Goal: Task Accomplishment & Management: Manage account settings

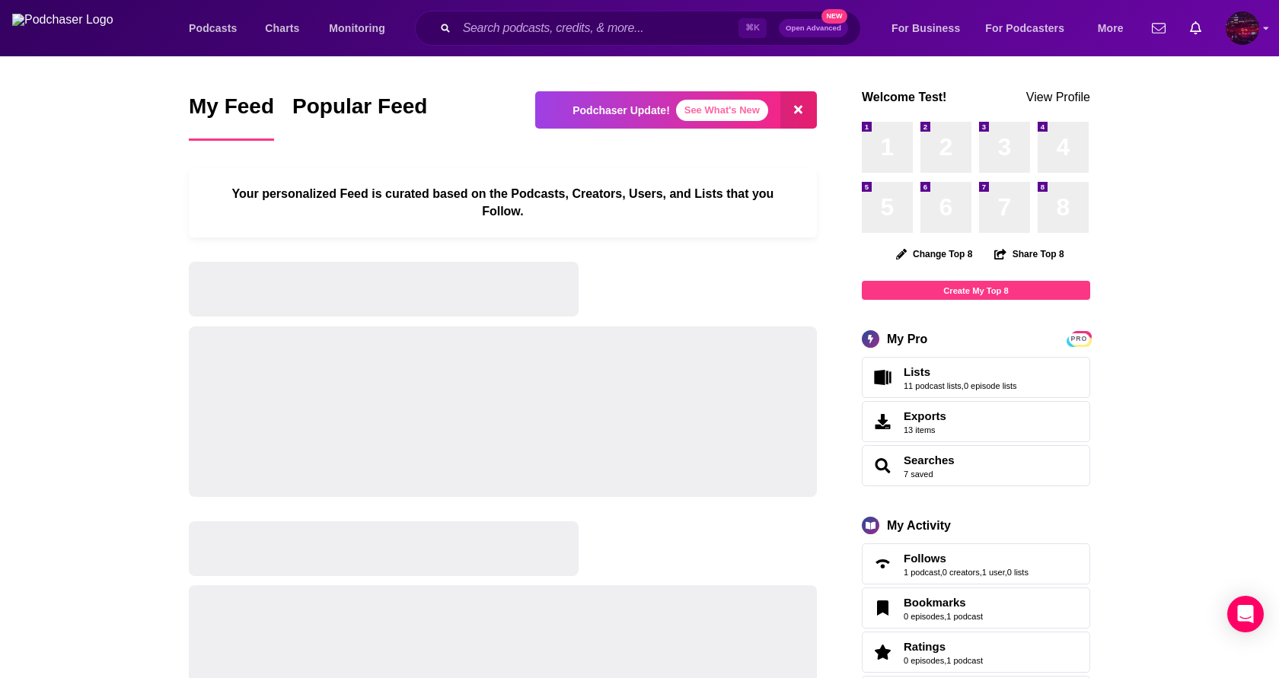
click at [1246, 33] on img "Logged in as SamTest2341" at bounding box center [1242, 27] width 33 height 33
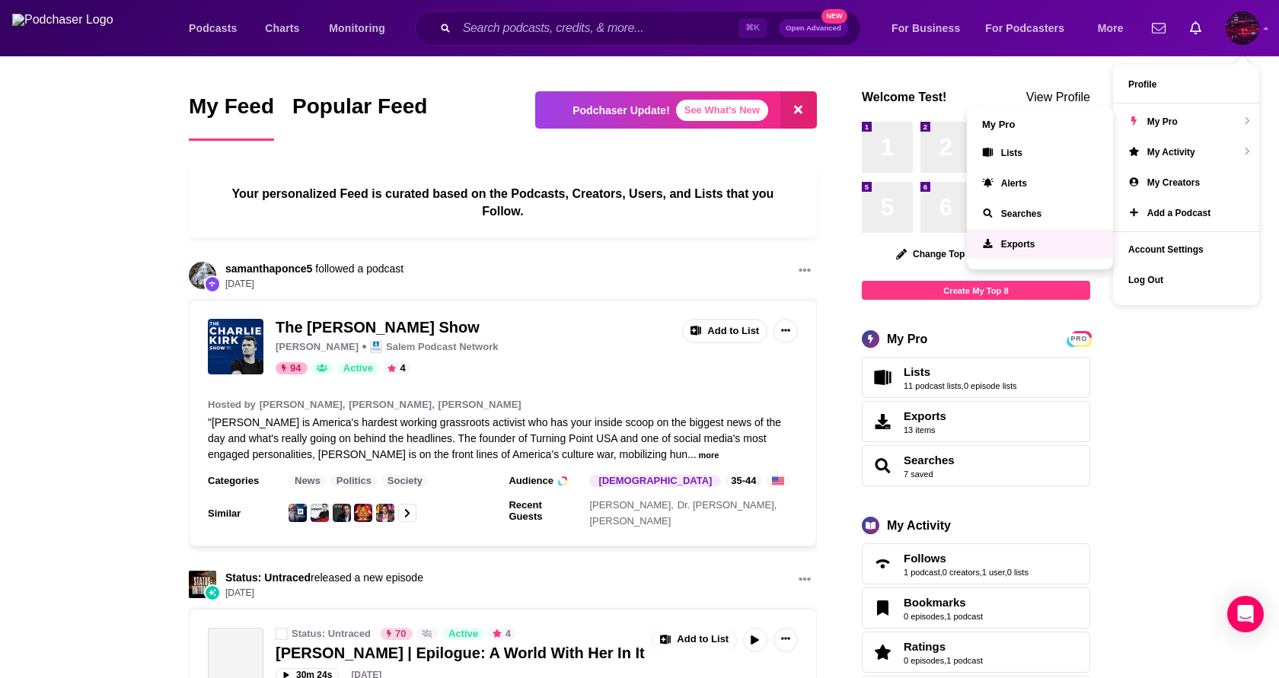
click at [1016, 247] on span "Exports" at bounding box center [1018, 244] width 34 height 11
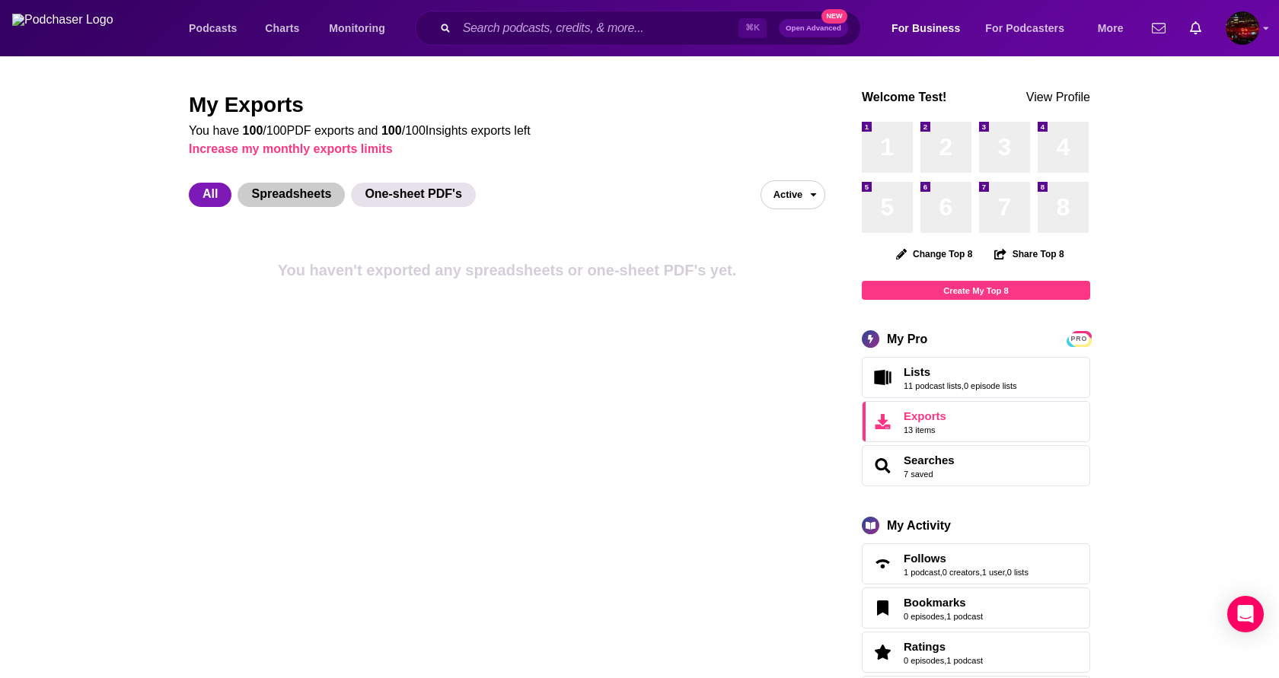
click at [282, 190] on span "Spreadsheets" at bounding box center [291, 195] width 107 height 24
click at [413, 193] on span "One-sheet PDF's" at bounding box center [413, 195] width 124 height 24
click at [275, 194] on span "Spreadsheets" at bounding box center [291, 195] width 107 height 24
click at [200, 196] on span "All" at bounding box center [210, 195] width 43 height 24
click at [796, 203] on span "Active" at bounding box center [781, 195] width 41 height 24
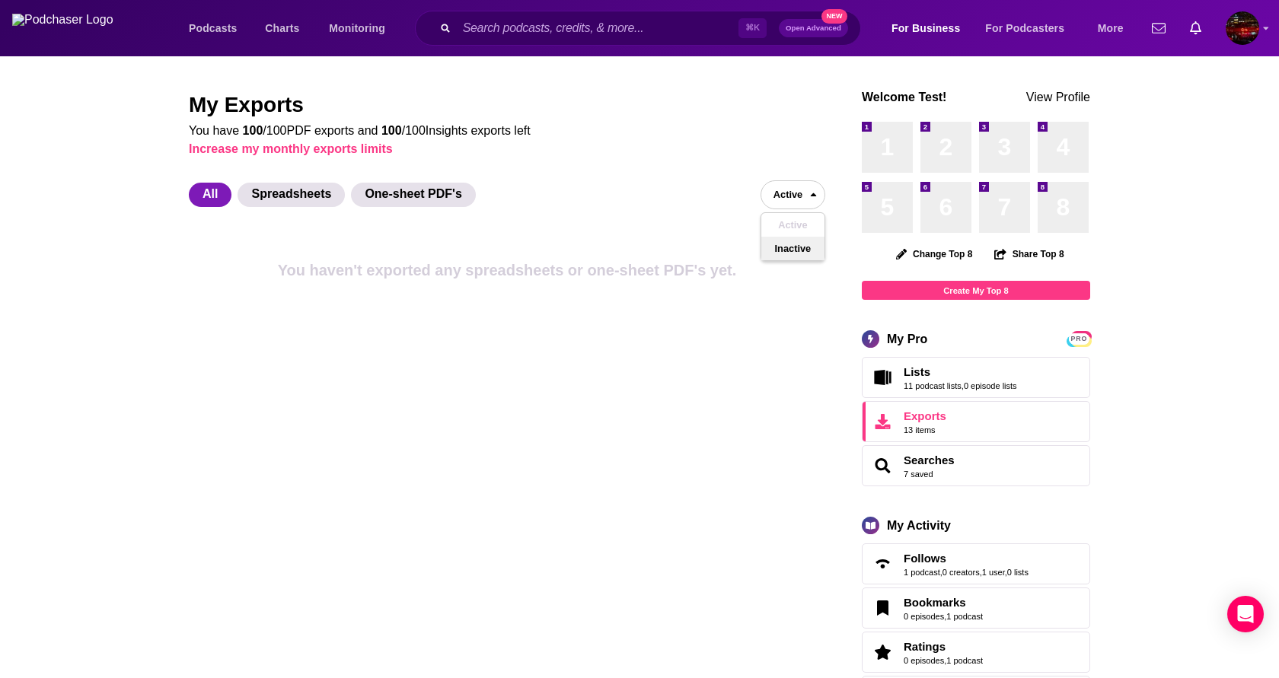
click at [784, 254] on button "Inactive" at bounding box center [792, 249] width 63 height 24
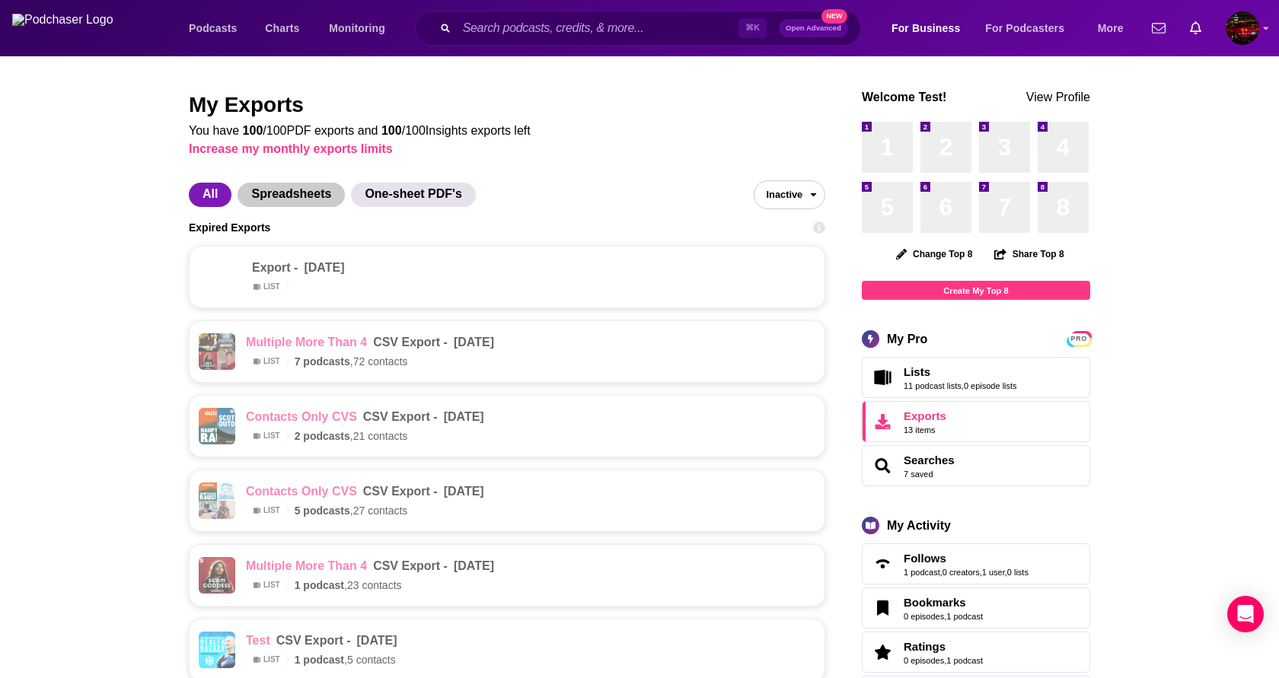
click at [260, 190] on span "Spreadsheets" at bounding box center [291, 195] width 107 height 24
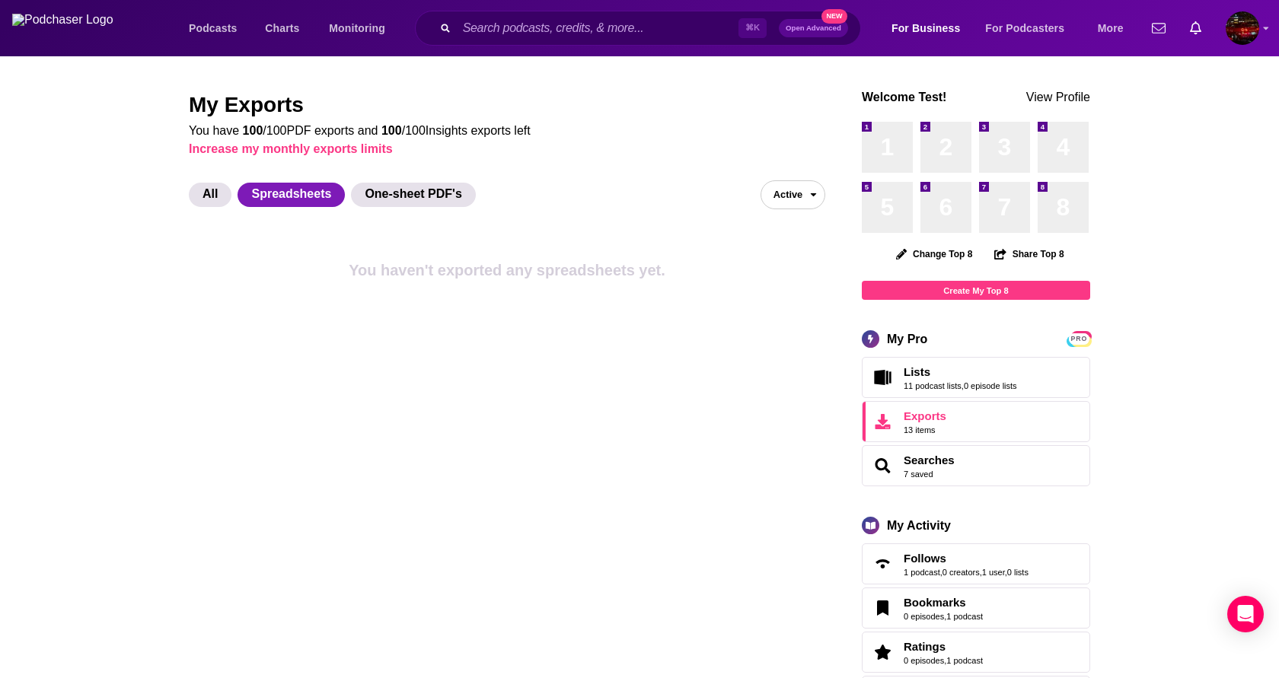
click at [798, 199] on span "Active" at bounding box center [781, 195] width 41 height 24
click at [780, 257] on button "Inactive" at bounding box center [792, 249] width 63 height 24
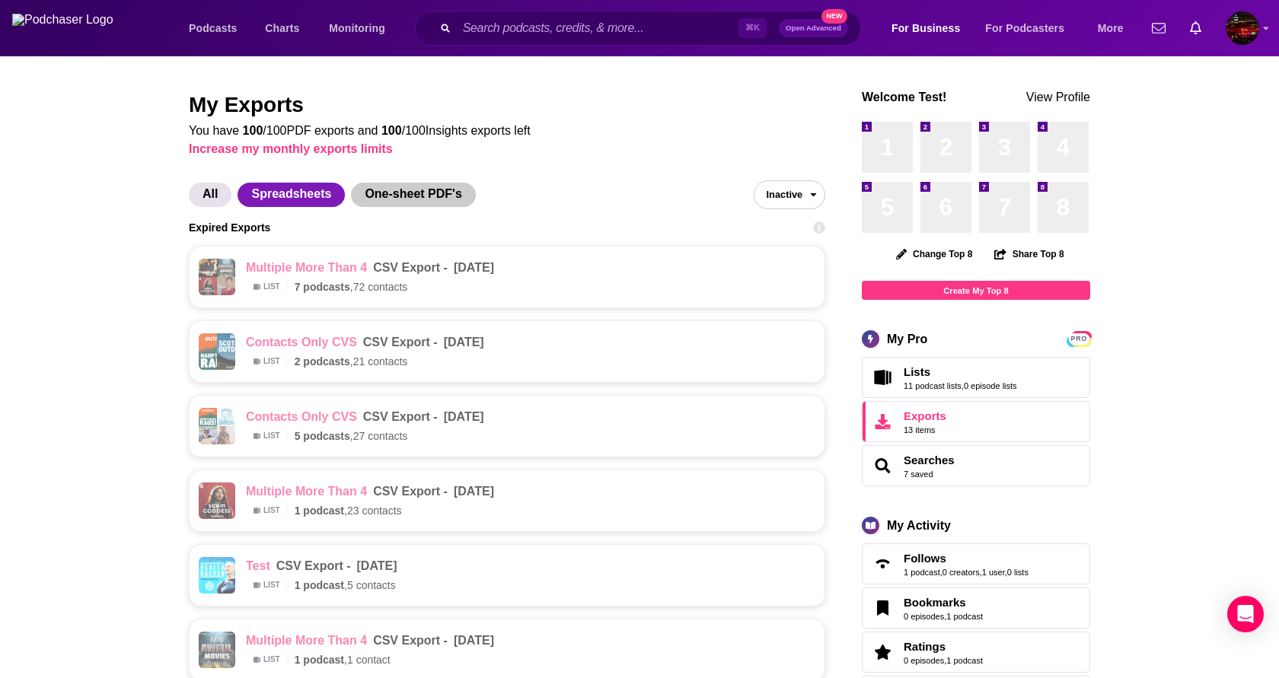
click at [414, 188] on span "One-sheet PDF's" at bounding box center [413, 195] width 124 height 24
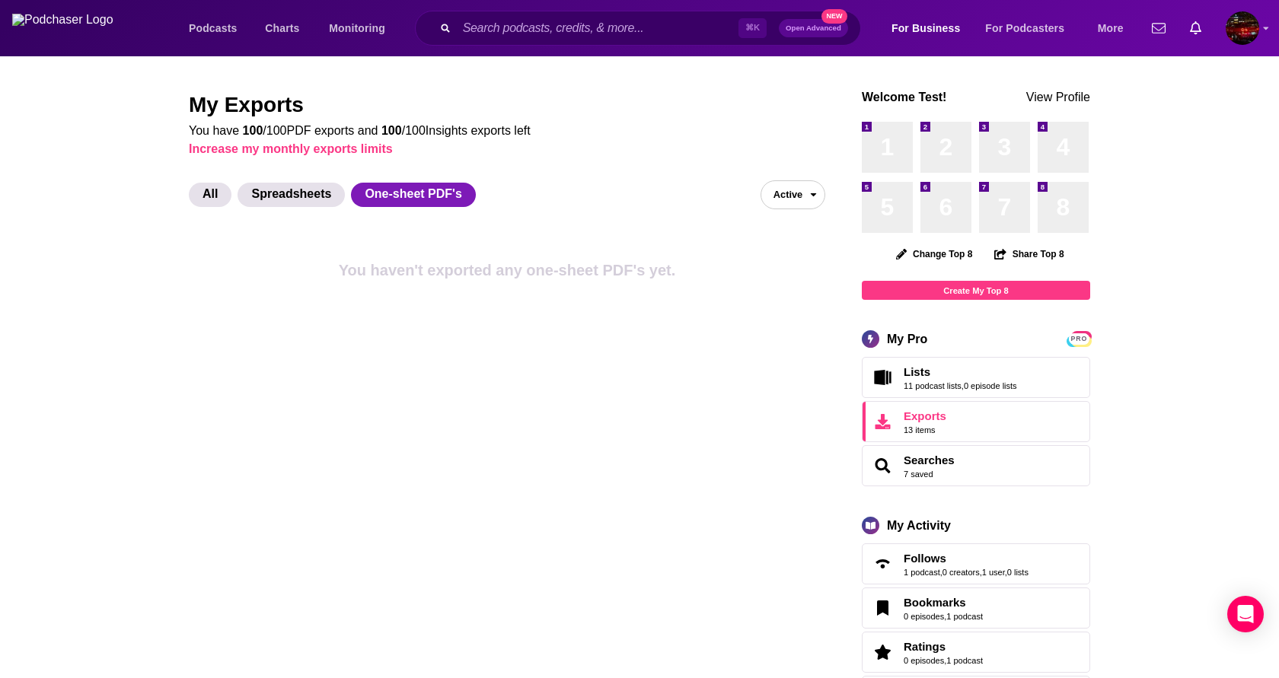
click at [776, 192] on span "Active" at bounding box center [781, 195] width 41 height 24
click at [776, 250] on button "Inactive" at bounding box center [792, 249] width 63 height 24
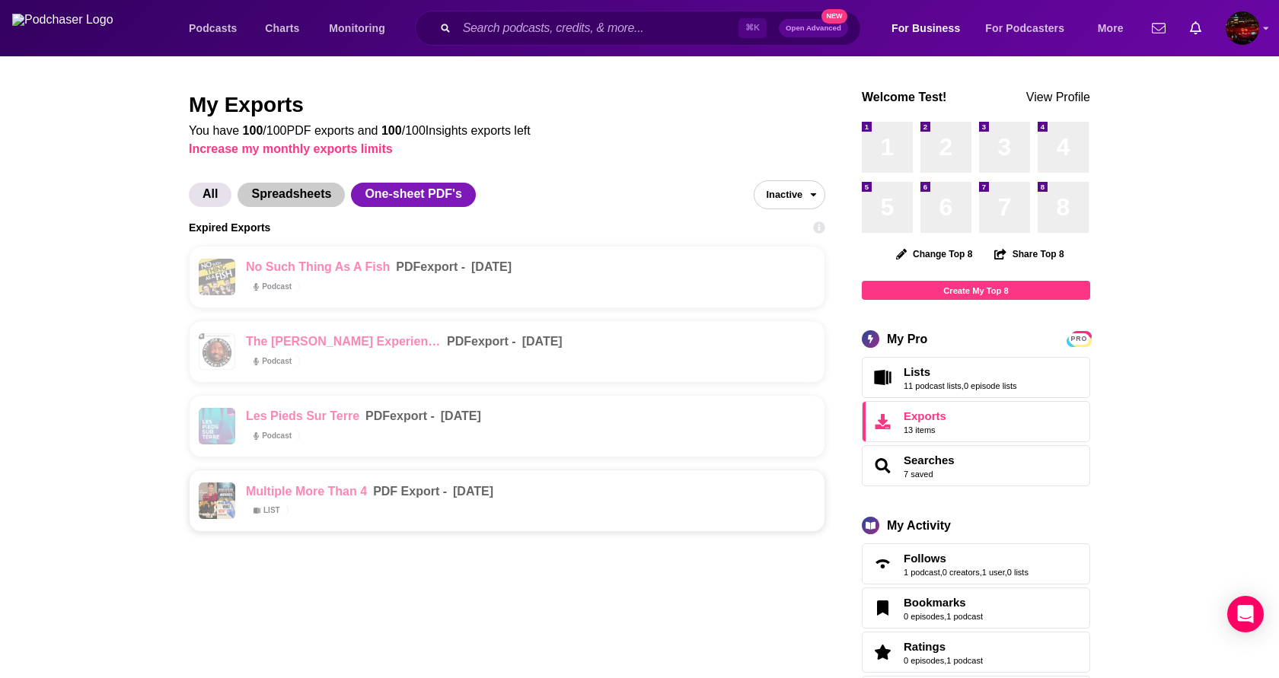
click at [276, 194] on span "Spreadsheets" at bounding box center [291, 195] width 107 height 24
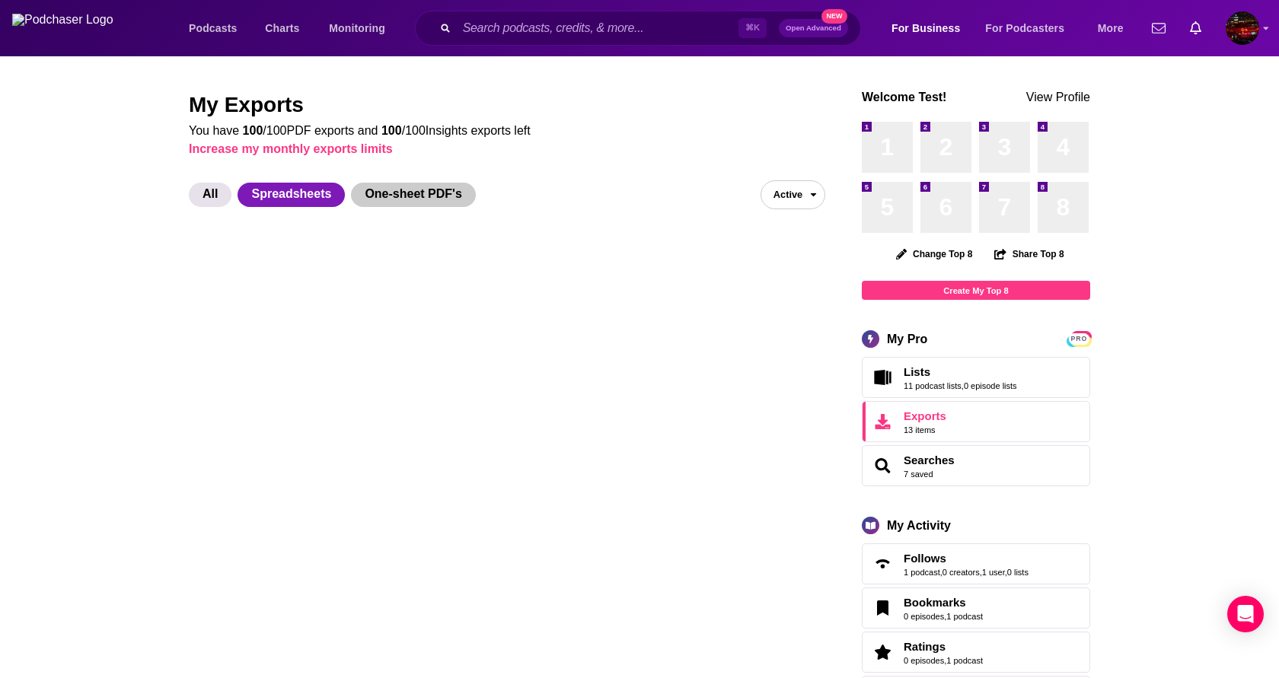
click at [386, 205] on span "One-sheet PDF's" at bounding box center [413, 195] width 124 height 24
click at [314, 201] on span "Spreadsheets" at bounding box center [291, 195] width 107 height 24
click at [215, 187] on span "All" at bounding box center [210, 195] width 43 height 24
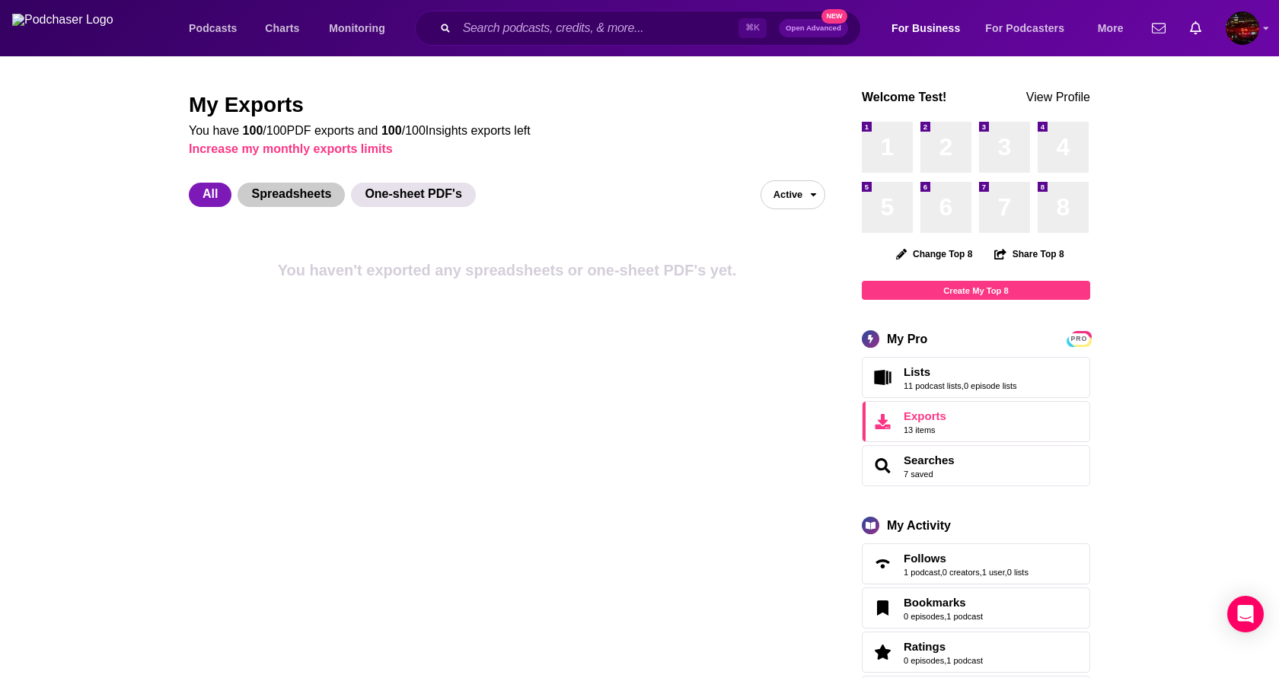
click at [272, 190] on span "Spreadsheets" at bounding box center [291, 195] width 107 height 24
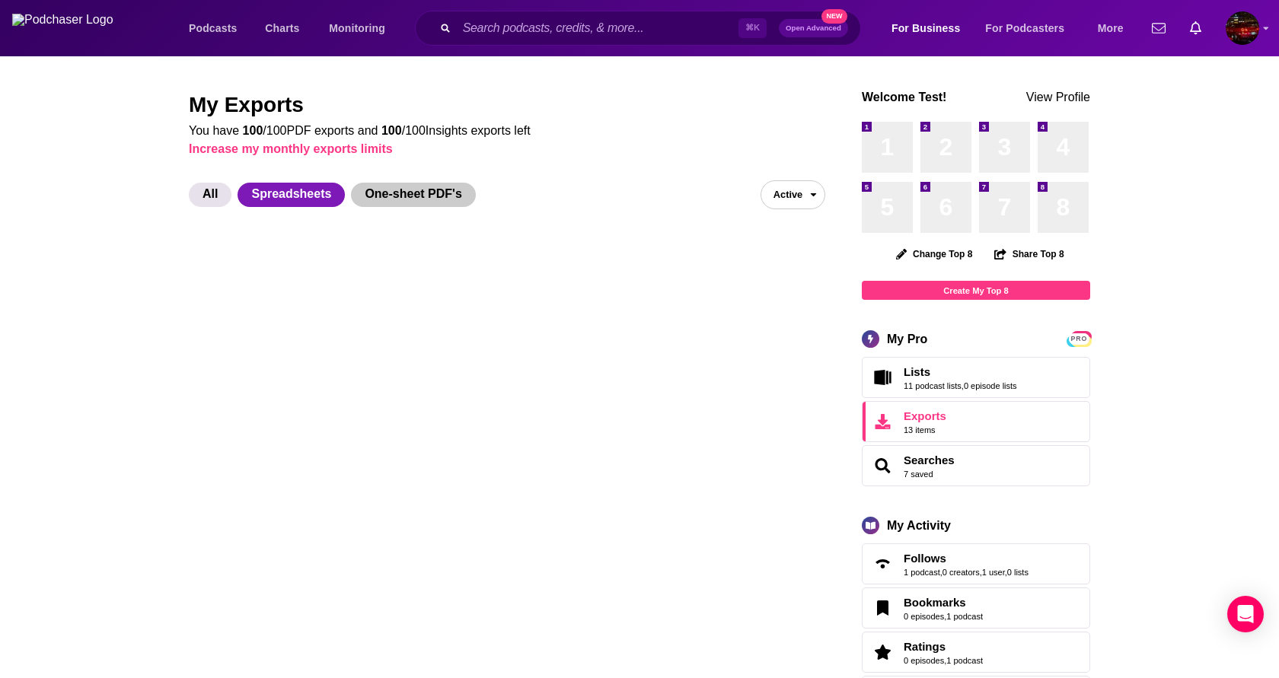
click at [394, 203] on span "One-sheet PDF's" at bounding box center [413, 195] width 124 height 24
click at [321, 196] on span "Spreadsheets" at bounding box center [291, 195] width 107 height 24
click at [200, 196] on span "All" at bounding box center [210, 195] width 43 height 24
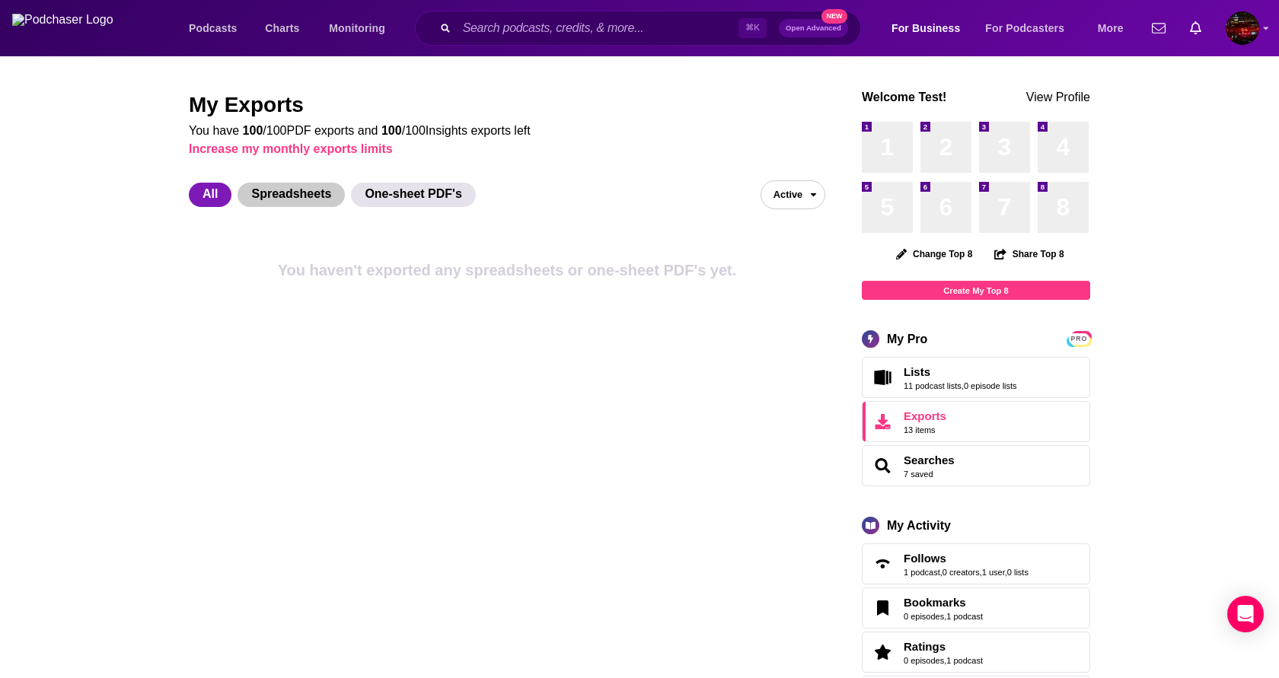
click at [282, 193] on span "Spreadsheets" at bounding box center [291, 195] width 107 height 24
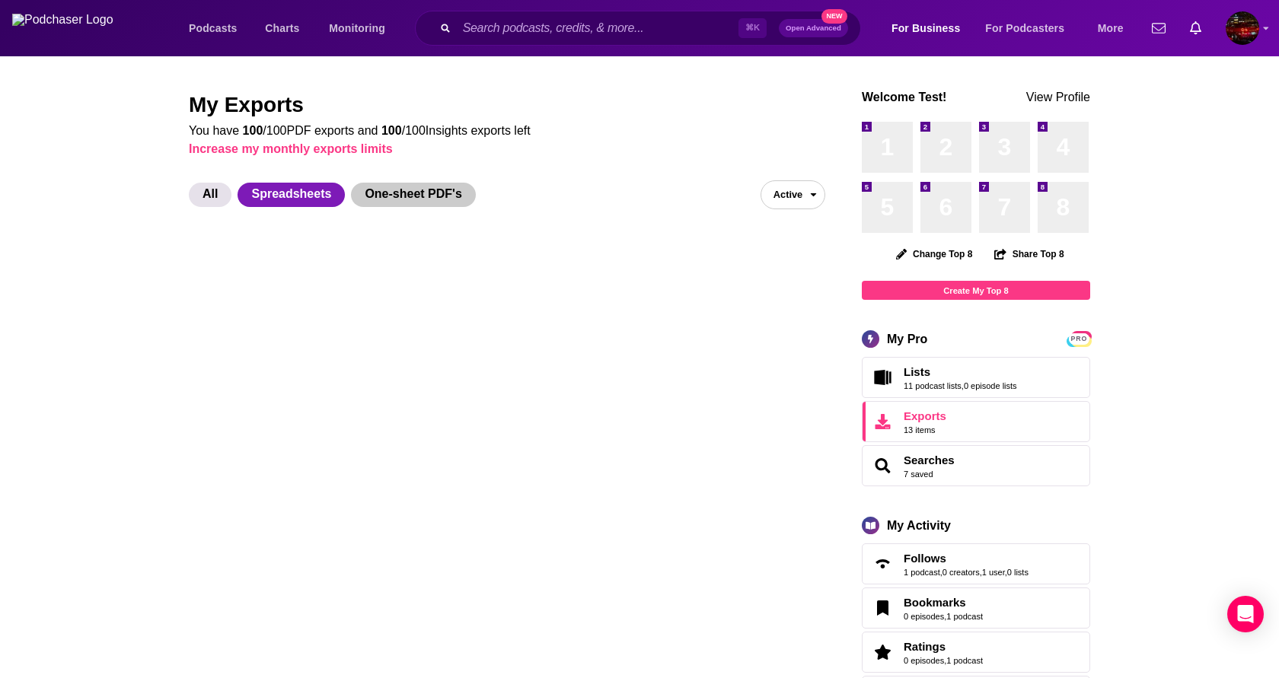
click at [372, 198] on span "One-sheet PDF's" at bounding box center [413, 195] width 124 height 24
click at [294, 188] on span "Spreadsheets" at bounding box center [291, 195] width 107 height 24
click at [203, 194] on span "All" at bounding box center [210, 195] width 43 height 24
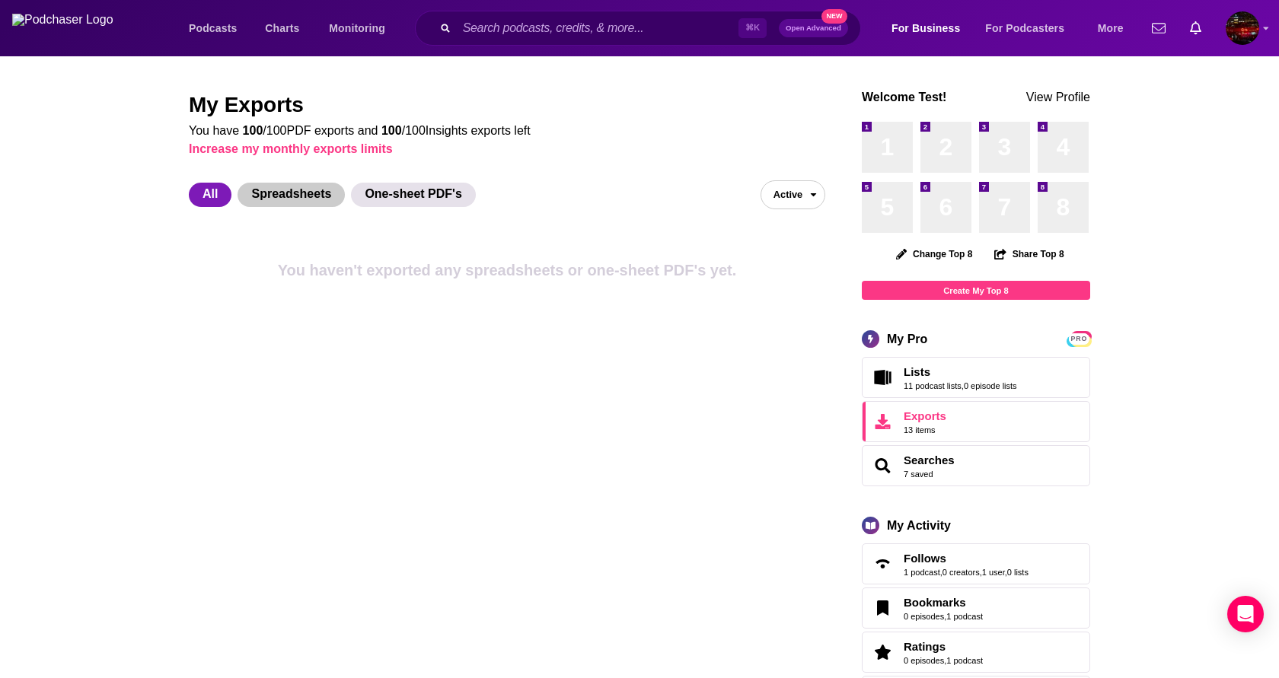
click at [300, 190] on span "Spreadsheets" at bounding box center [291, 195] width 107 height 24
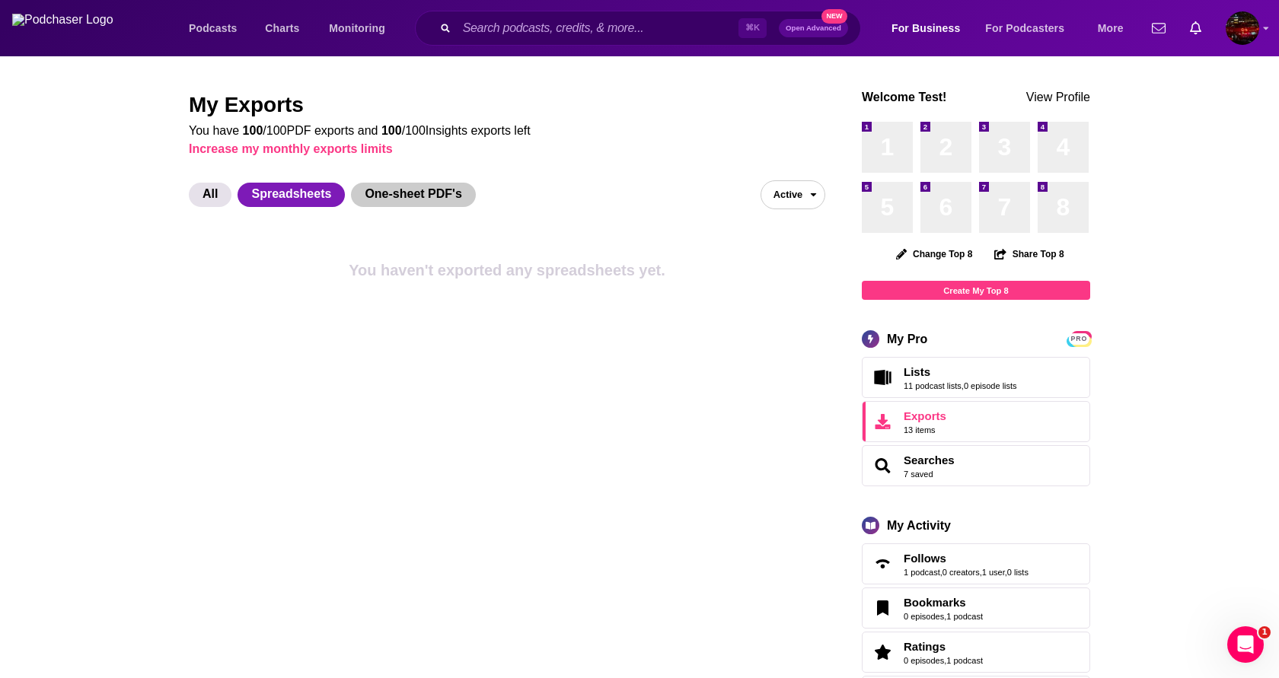
click at [394, 191] on span "One-sheet PDF's" at bounding box center [413, 195] width 124 height 24
click at [212, 194] on span "All" at bounding box center [210, 195] width 43 height 24
click at [771, 209] on button "Active" at bounding box center [793, 194] width 65 height 29
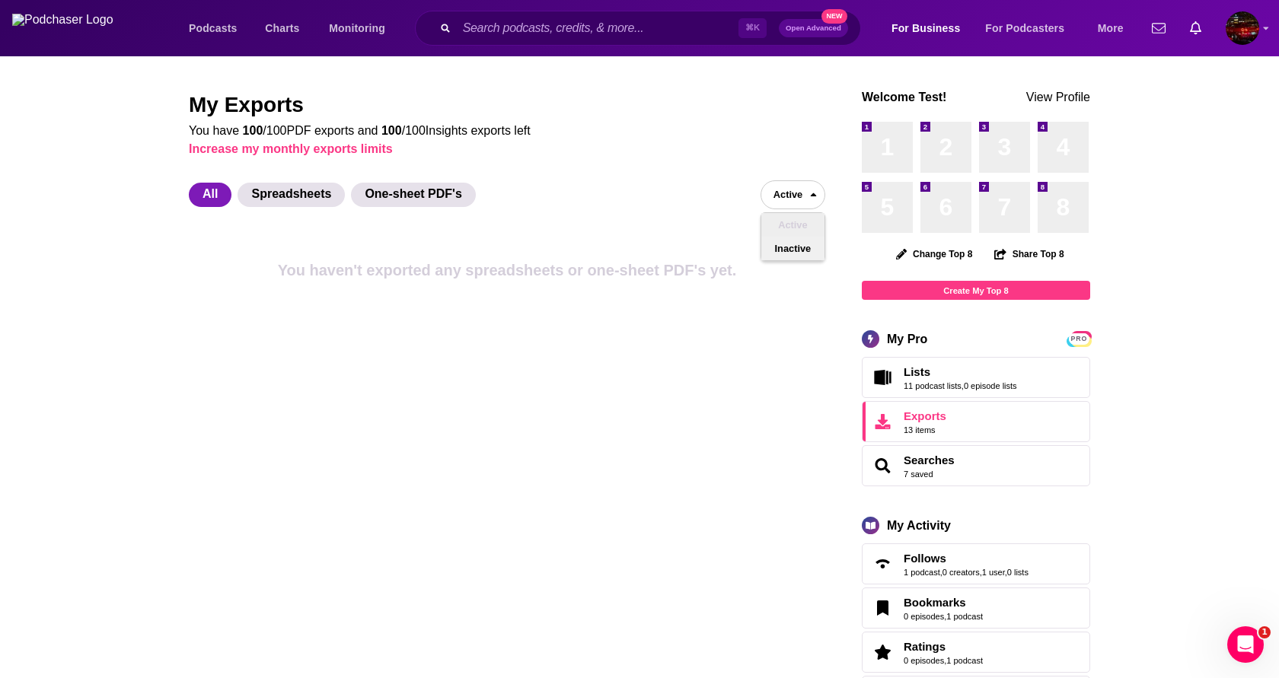
click at [777, 252] on button "Inactive" at bounding box center [792, 249] width 63 height 24
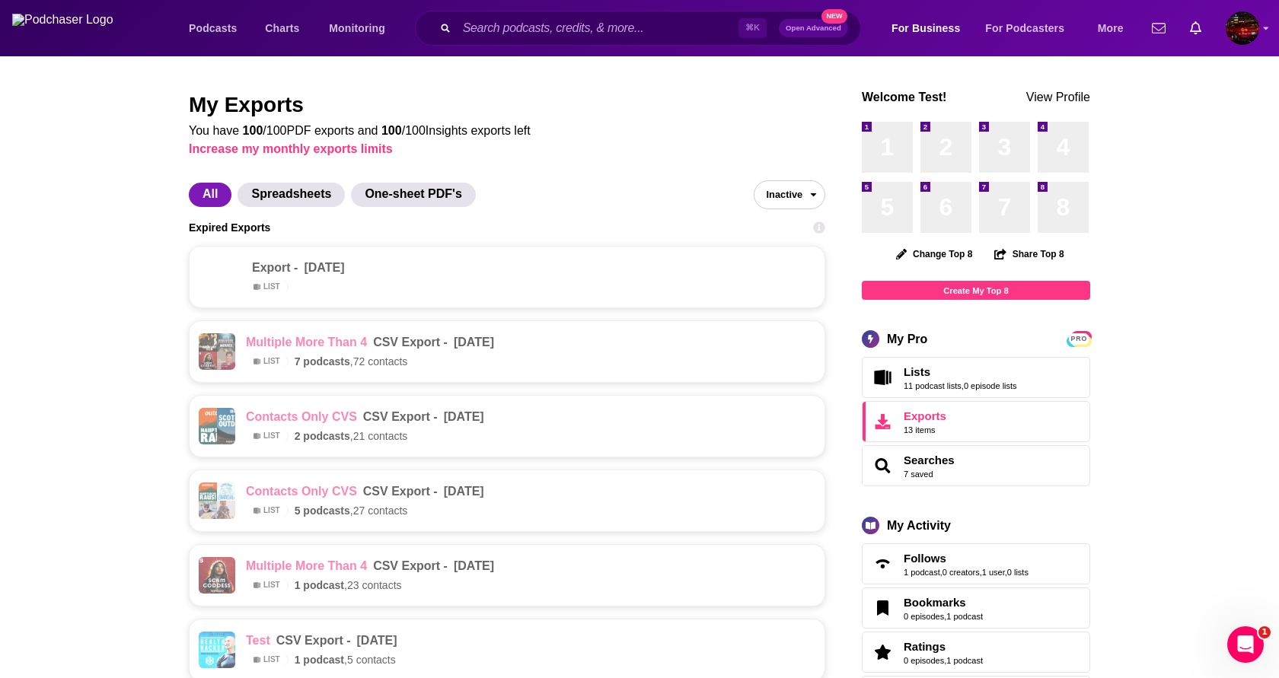
click at [787, 196] on span "Inactive" at bounding box center [778, 195] width 49 height 24
click at [790, 216] on button "Active" at bounding box center [789, 225] width 70 height 24
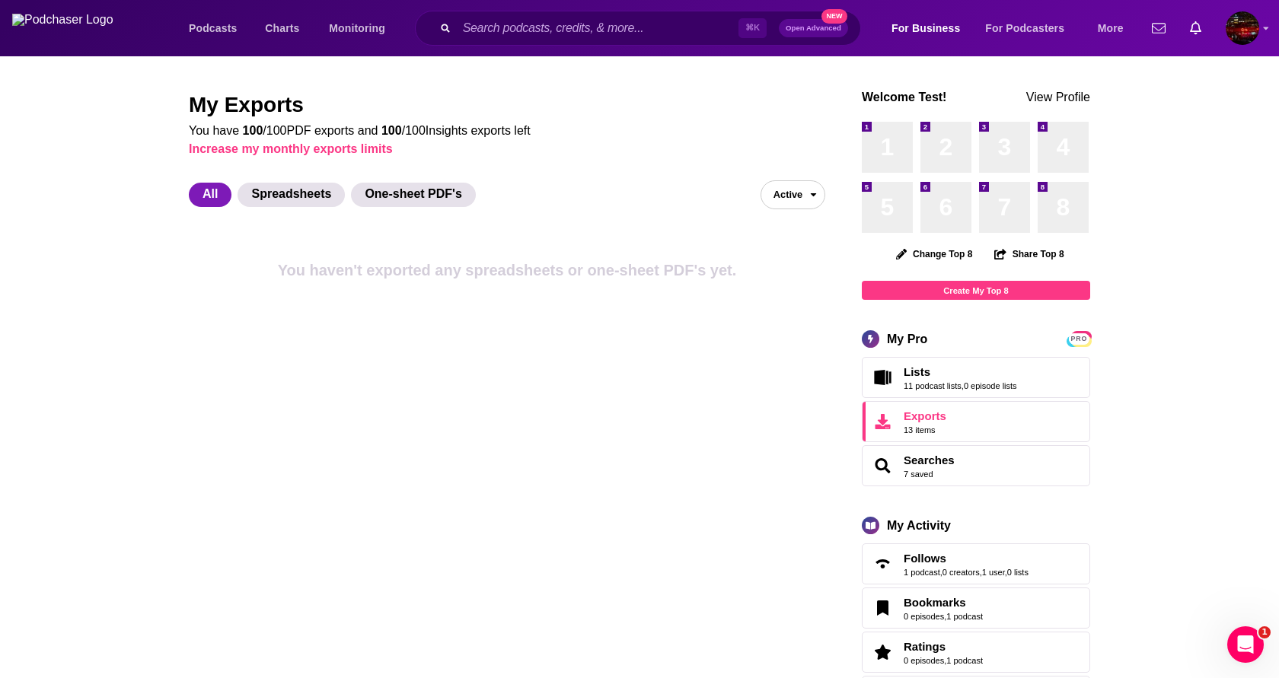
click at [787, 198] on span "Active" at bounding box center [781, 195] width 41 height 24
click at [790, 243] on button "Inactive" at bounding box center [792, 249] width 63 height 24
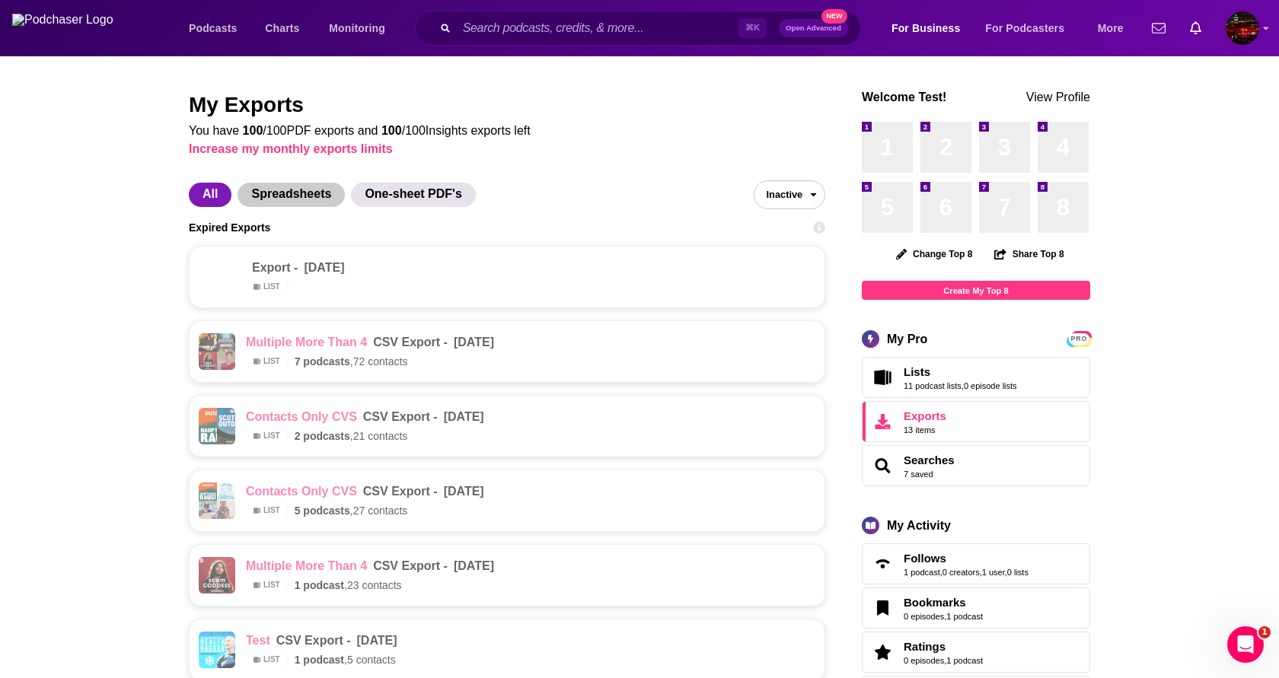
click at [312, 207] on span "Spreadsheets" at bounding box center [291, 195] width 107 height 24
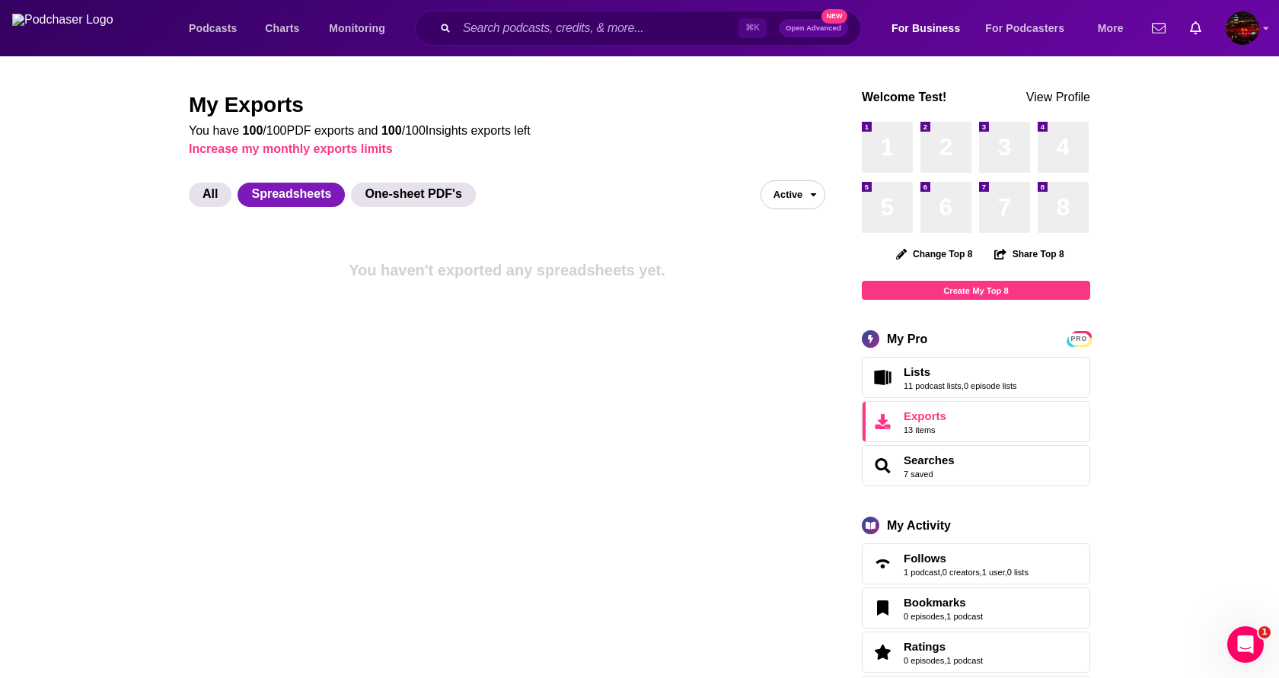
click at [796, 185] on span "Active" at bounding box center [781, 195] width 41 height 24
click at [796, 248] on button "Inactive" at bounding box center [792, 249] width 63 height 24
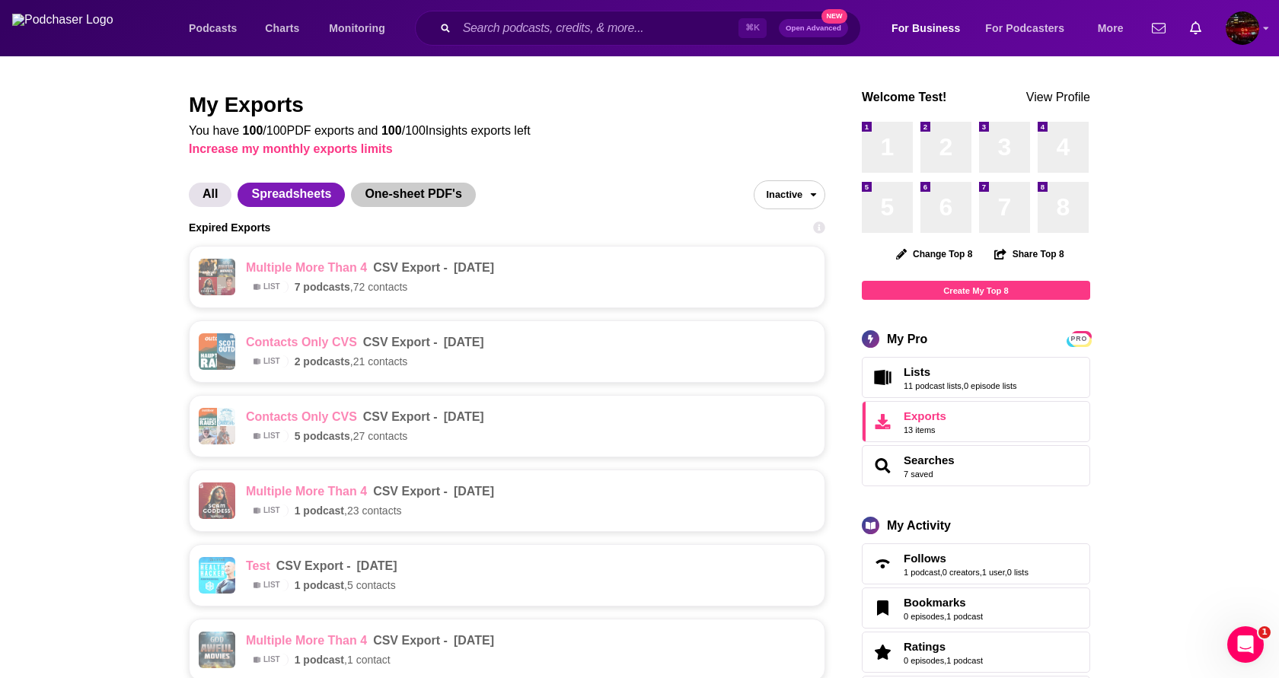
click at [424, 206] on span "One-sheet PDF's" at bounding box center [413, 195] width 124 height 24
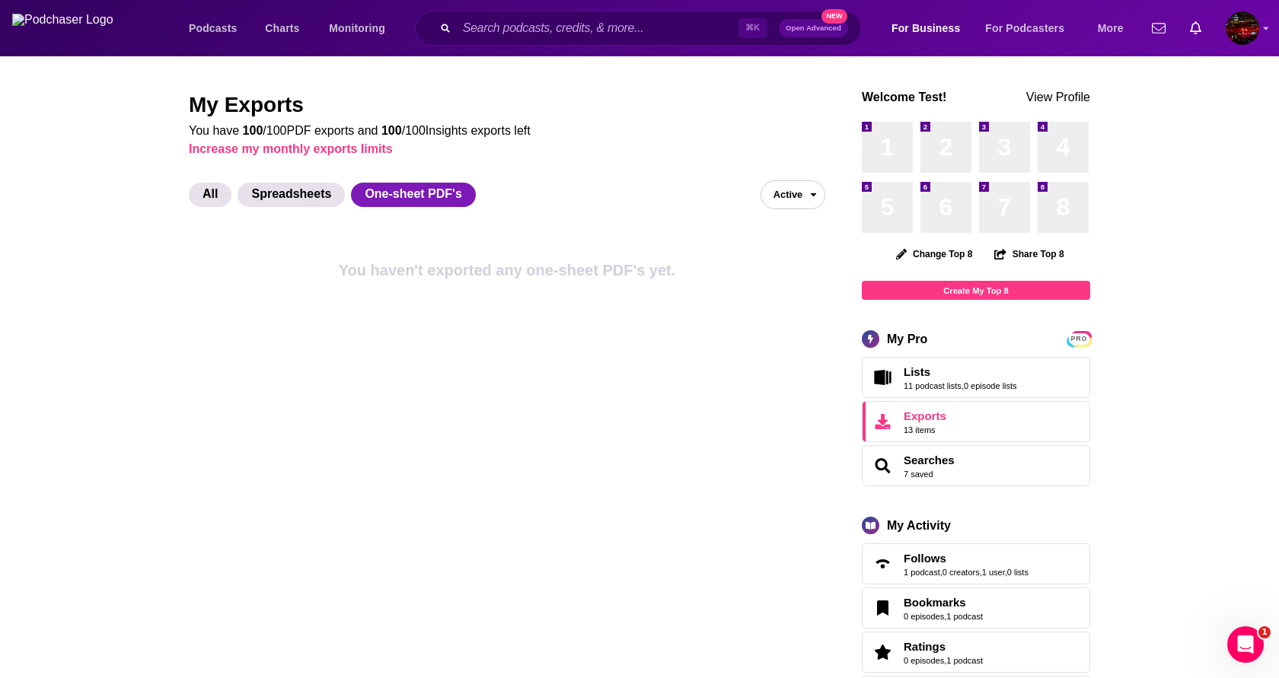
click at [777, 192] on span "Active" at bounding box center [781, 195] width 41 height 24
click at [786, 244] on button "Inactive" at bounding box center [792, 249] width 63 height 24
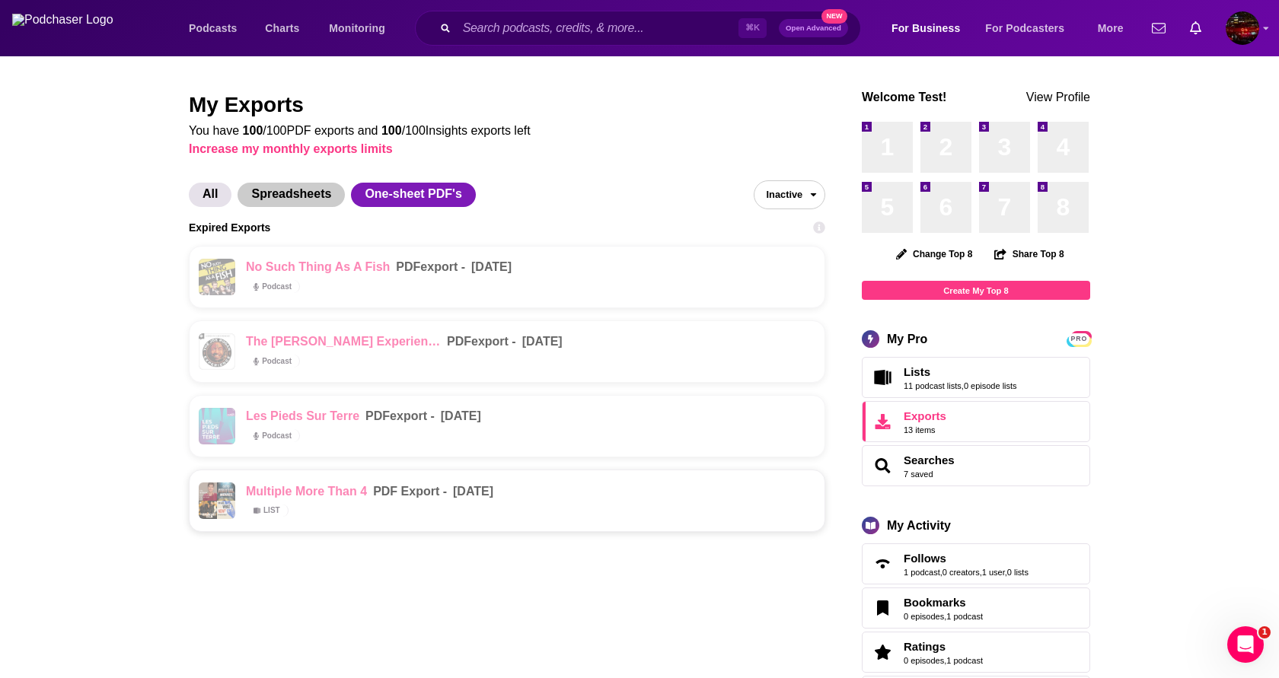
click at [332, 189] on span "Spreadsheets" at bounding box center [291, 195] width 107 height 24
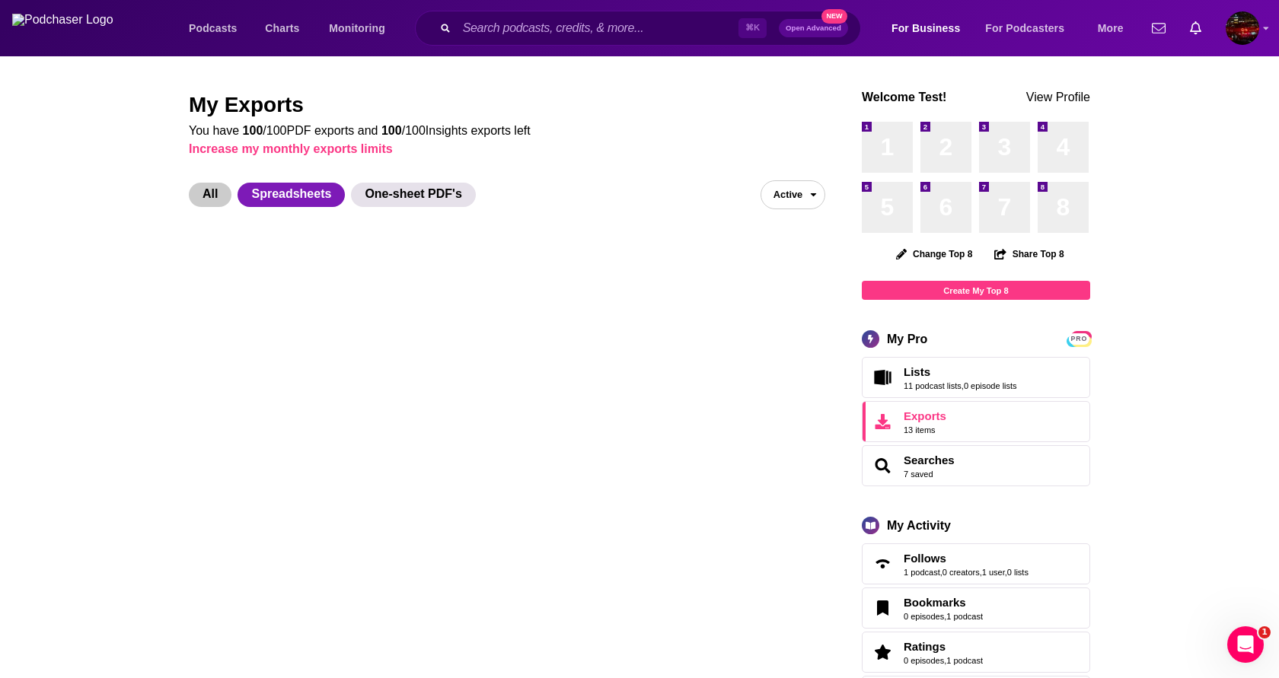
click at [210, 204] on span "All" at bounding box center [210, 195] width 43 height 24
click at [292, 192] on span "Spreadsheets" at bounding box center [291, 195] width 107 height 24
click at [406, 199] on span "One-sheet PDF's" at bounding box center [413, 195] width 124 height 24
click at [1248, 41] on img "Logged in as SamTest2341" at bounding box center [1242, 27] width 33 height 33
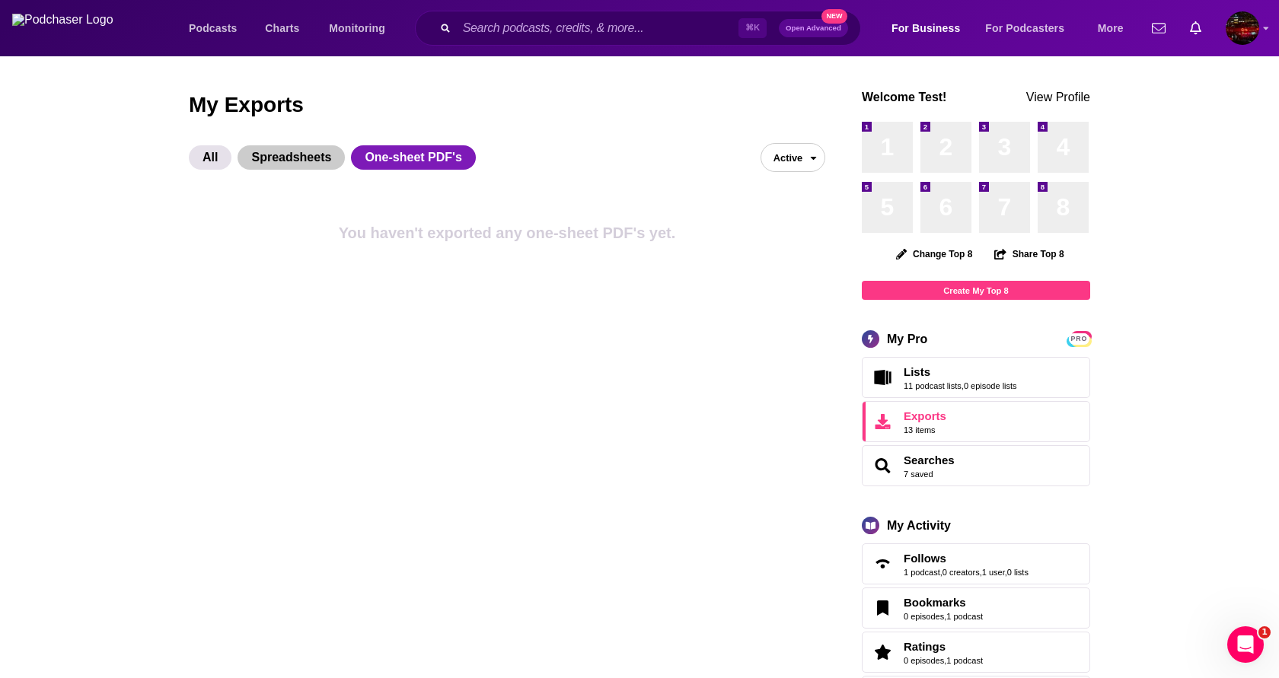
click at [308, 161] on span "Spreadsheets" at bounding box center [291, 157] width 107 height 24
click at [419, 160] on span "One-sheet PDF's" at bounding box center [413, 157] width 124 height 24
click at [286, 167] on span "Spreadsheets" at bounding box center [291, 157] width 107 height 24
click at [206, 145] on div "All Spreadsheets One-sheet PDF's Active" at bounding box center [507, 145] width 636 height 53
click at [211, 155] on span "All" at bounding box center [210, 157] width 43 height 24
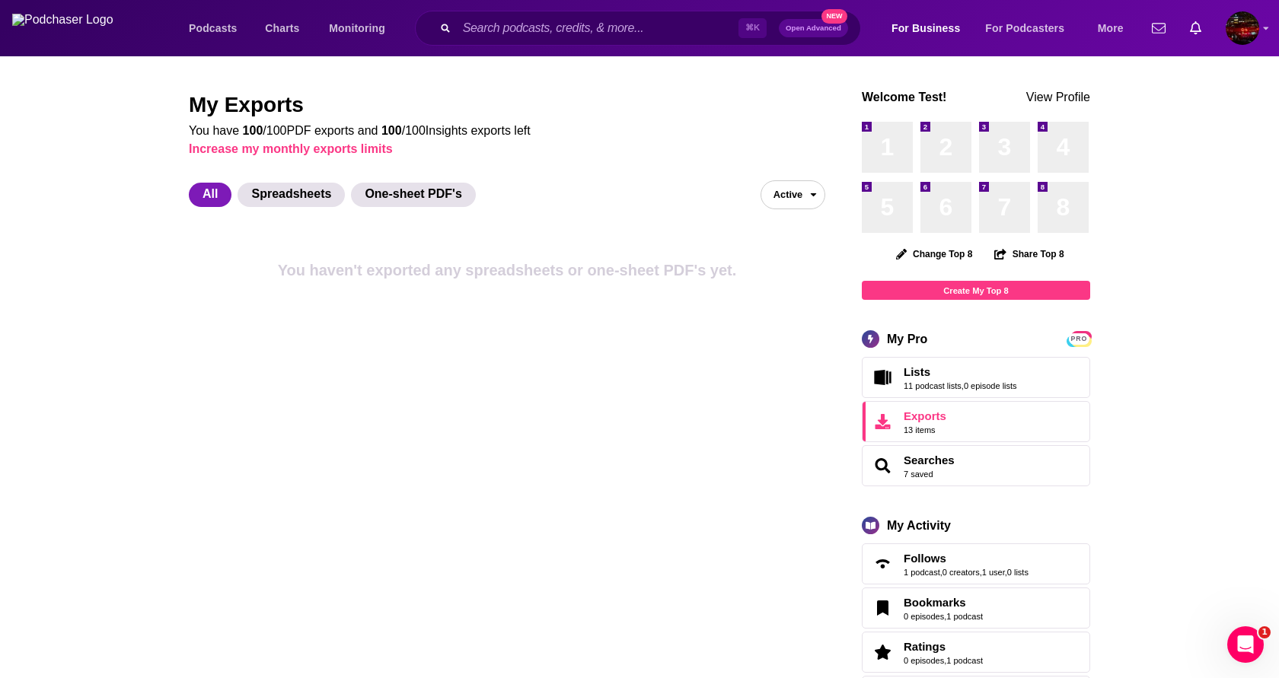
click at [778, 203] on span "Active" at bounding box center [781, 195] width 41 height 24
click at [776, 254] on button "Inactive" at bounding box center [792, 249] width 63 height 24
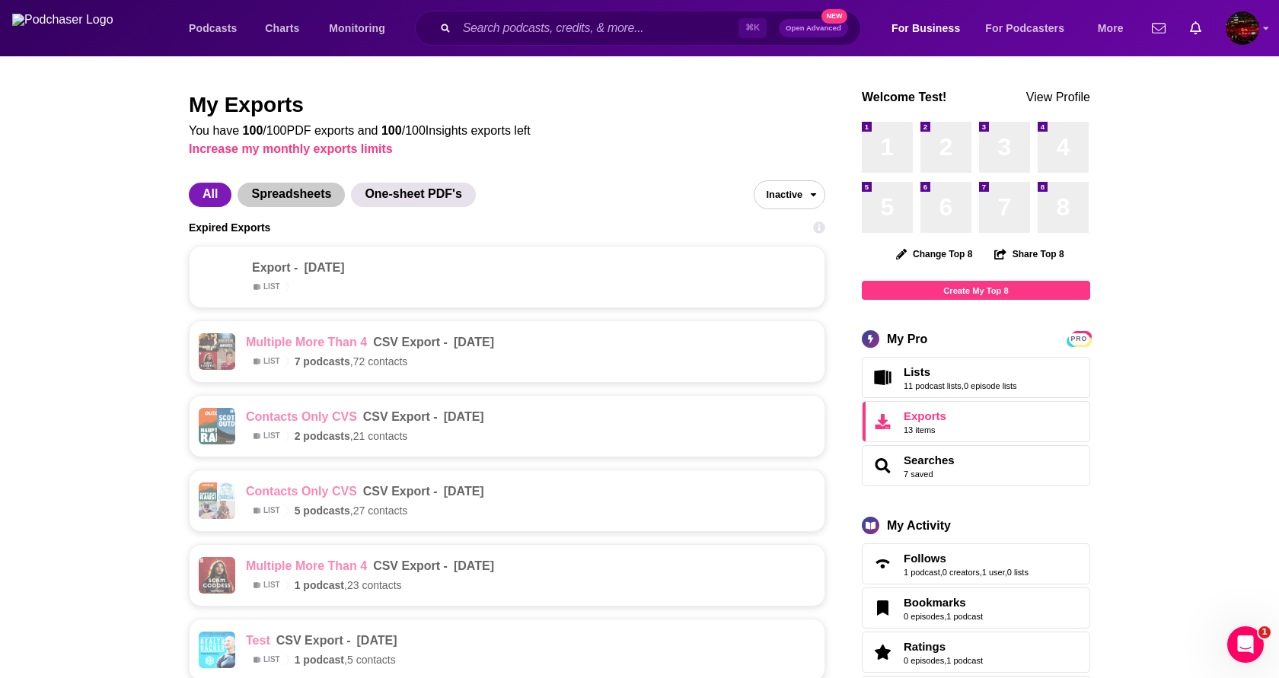
click at [305, 201] on span "Spreadsheets" at bounding box center [291, 195] width 107 height 24
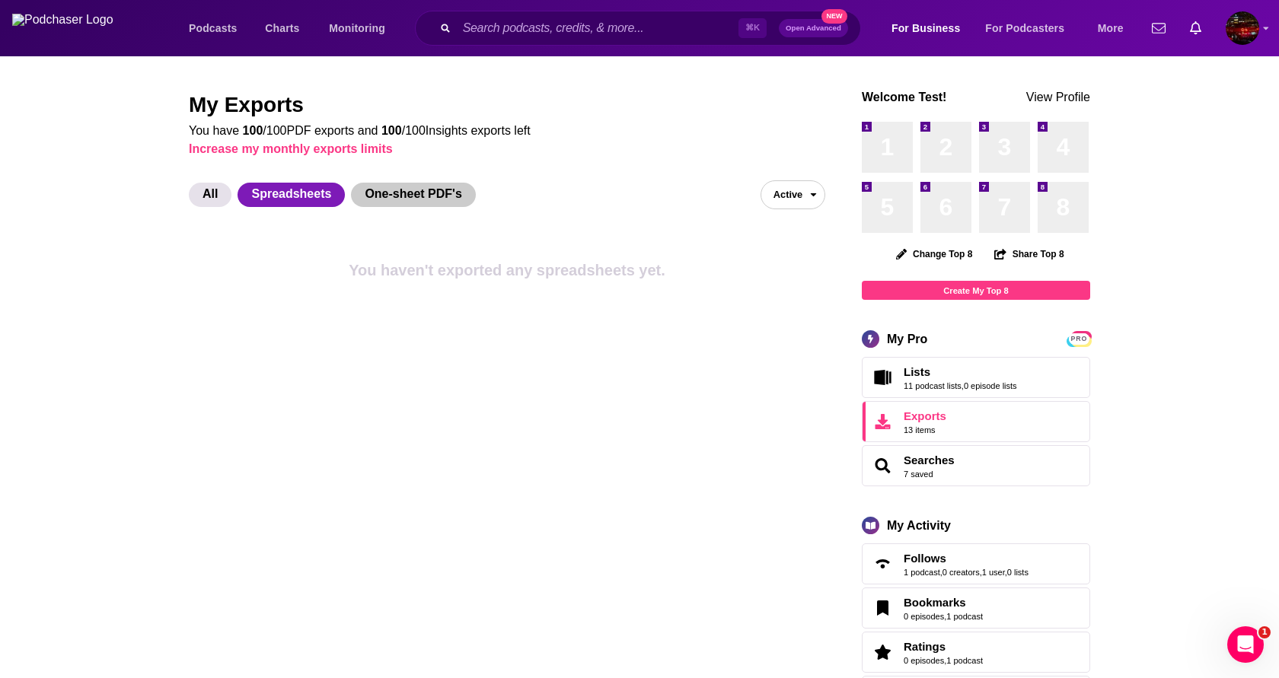
click at [425, 190] on span "One-sheet PDF's" at bounding box center [413, 195] width 124 height 24
click at [805, 194] on button "Active" at bounding box center [793, 194] width 65 height 29
click at [782, 255] on button "Inactive" at bounding box center [792, 249] width 63 height 24
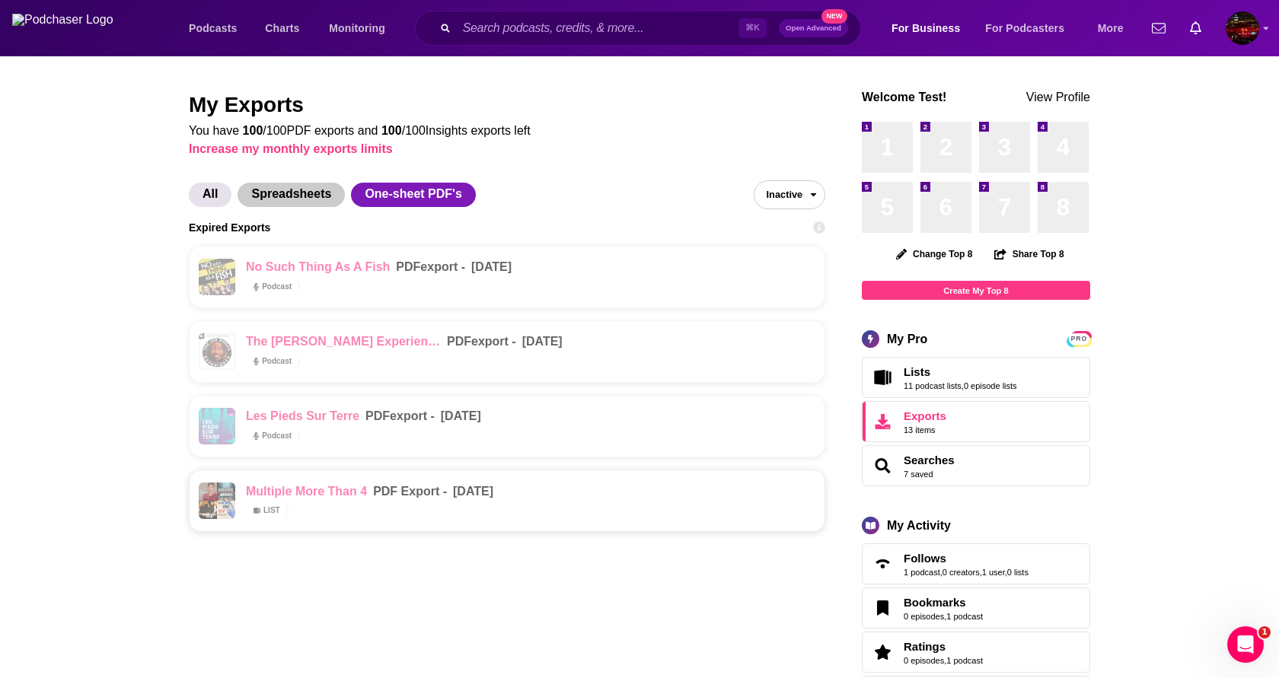
click at [308, 197] on span "Spreadsheets" at bounding box center [291, 195] width 107 height 24
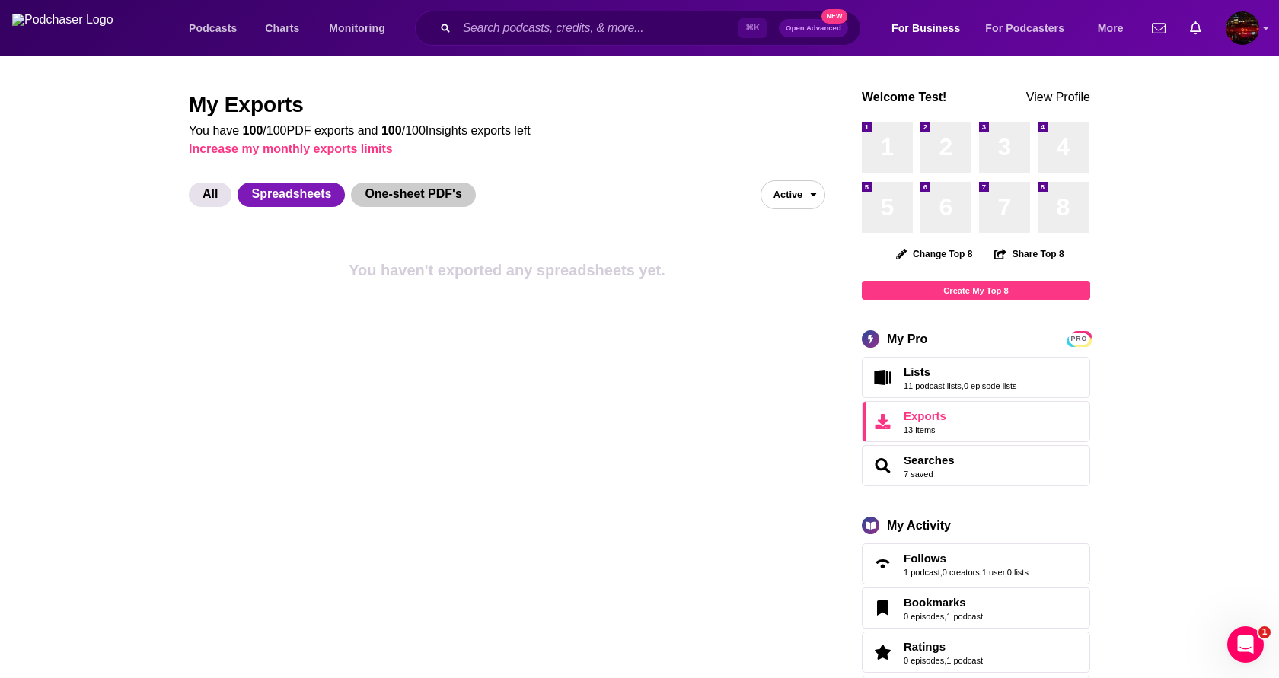
click at [405, 198] on span "One-sheet PDF's" at bounding box center [413, 195] width 124 height 24
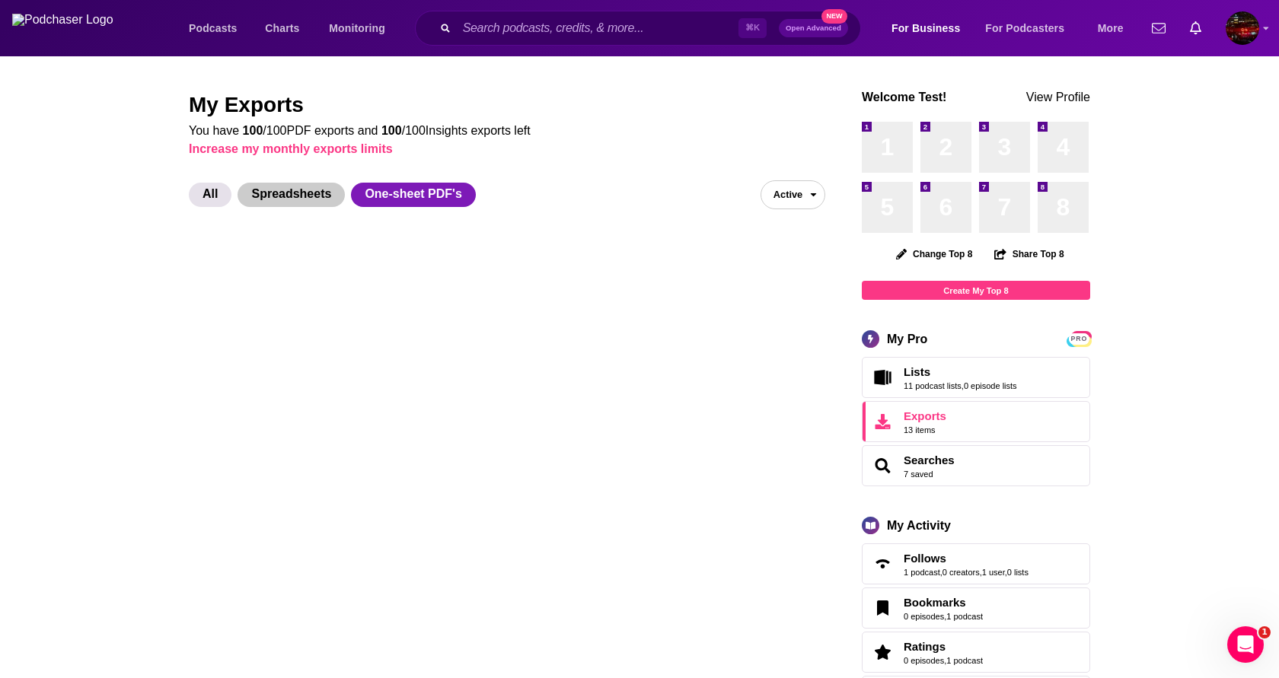
click at [309, 193] on span "Spreadsheets" at bounding box center [291, 195] width 107 height 24
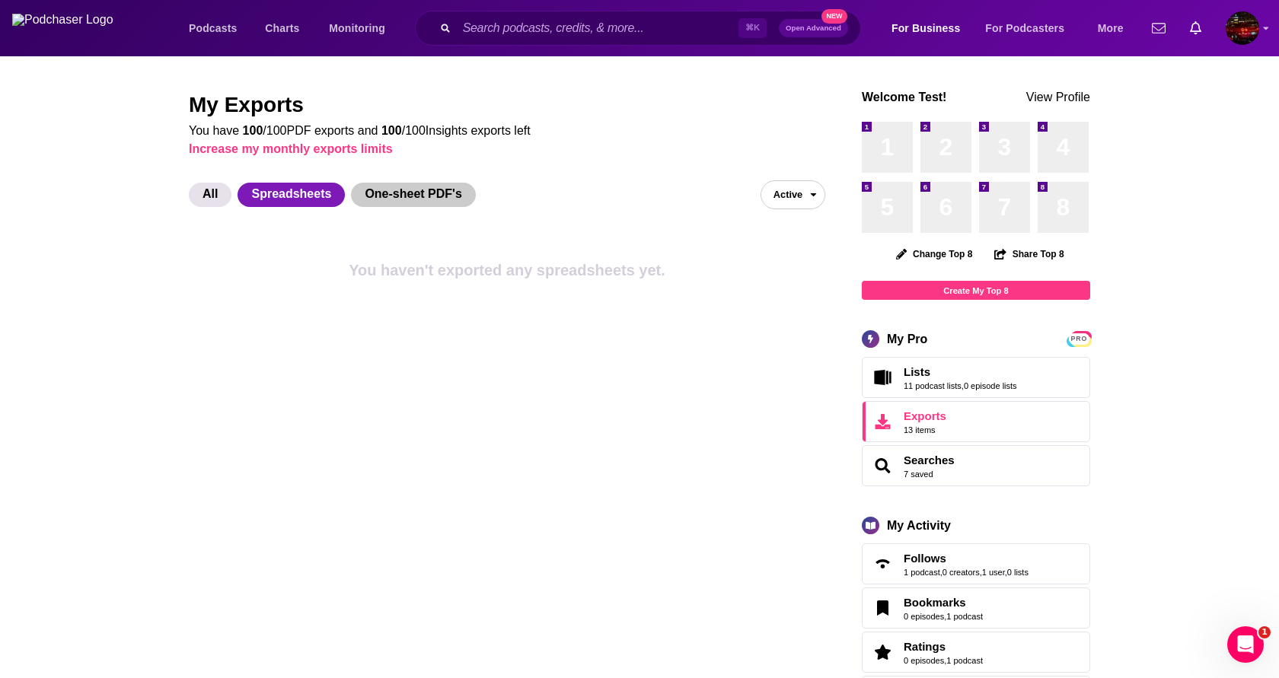
click at [416, 207] on span "One-sheet PDF's" at bounding box center [413, 195] width 124 height 24
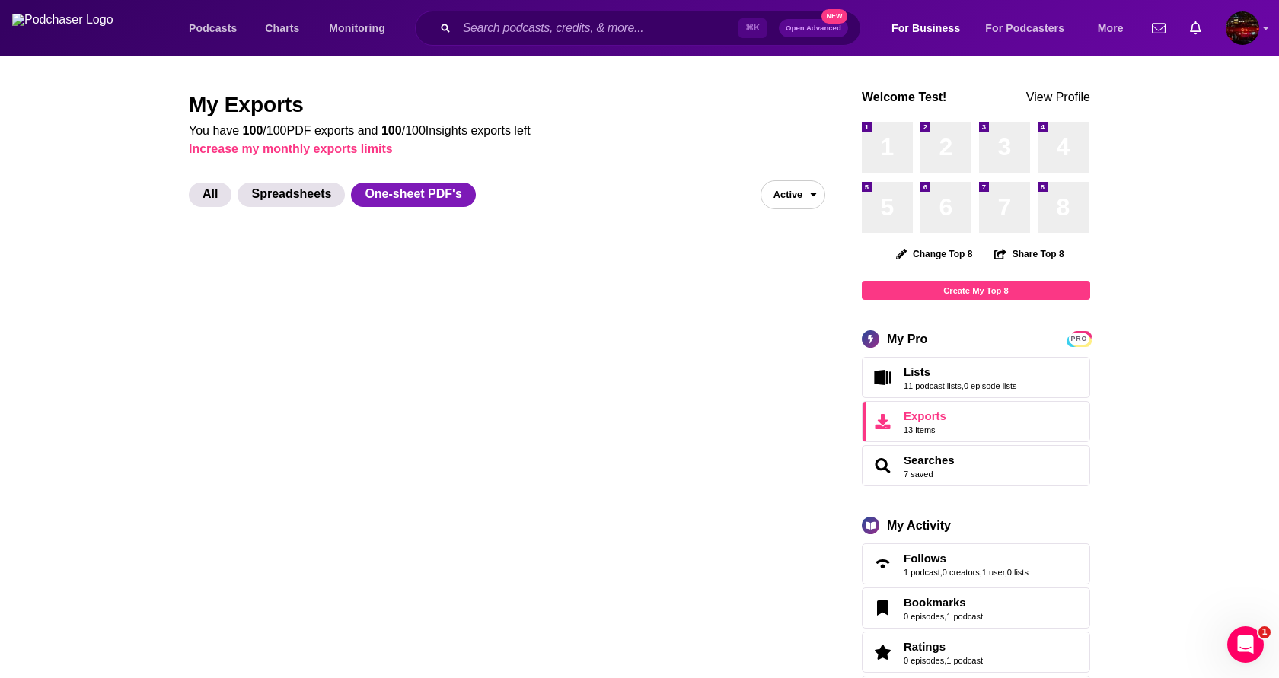
click at [804, 200] on button "Active" at bounding box center [793, 194] width 65 height 29
click at [797, 247] on button "Inactive" at bounding box center [792, 249] width 63 height 24
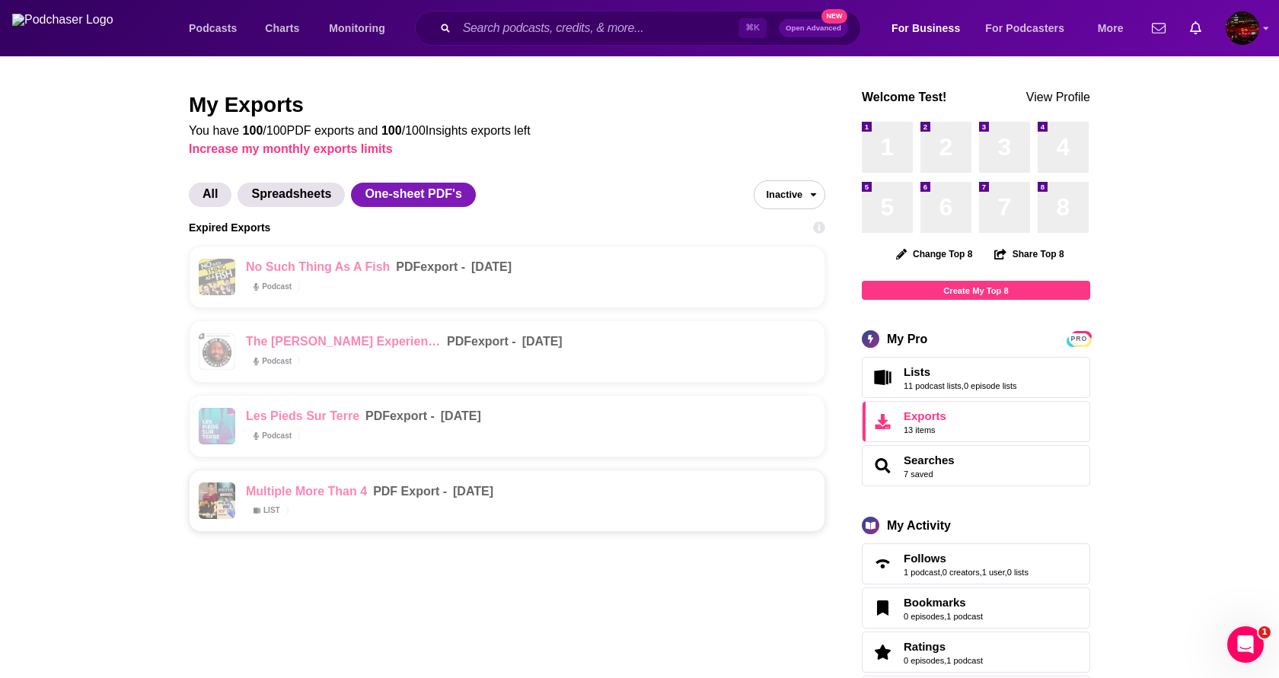
click at [809, 197] on icon "open menu" at bounding box center [814, 195] width 10 height 10
click at [802, 219] on button "Active" at bounding box center [789, 225] width 70 height 24
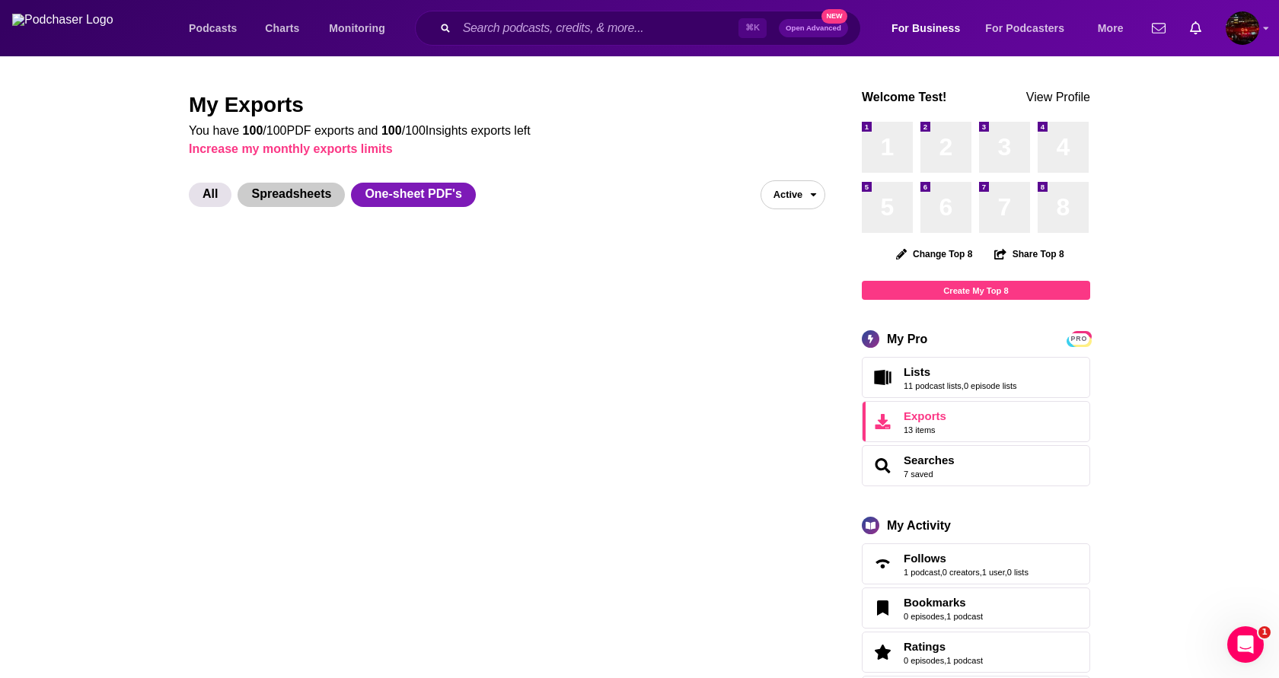
click at [288, 201] on span "Spreadsheets" at bounding box center [291, 195] width 107 height 24
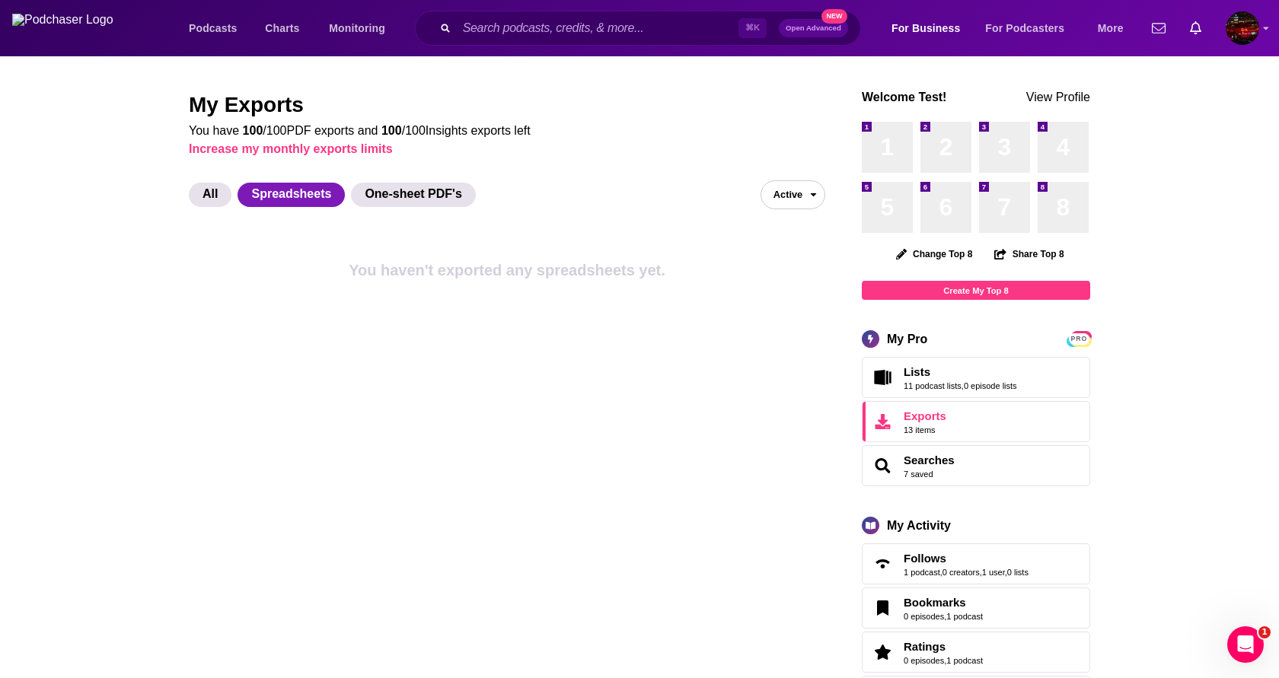
click at [782, 201] on span "Active" at bounding box center [781, 195] width 41 height 24
click at [774, 260] on button "Inactive" at bounding box center [792, 249] width 63 height 24
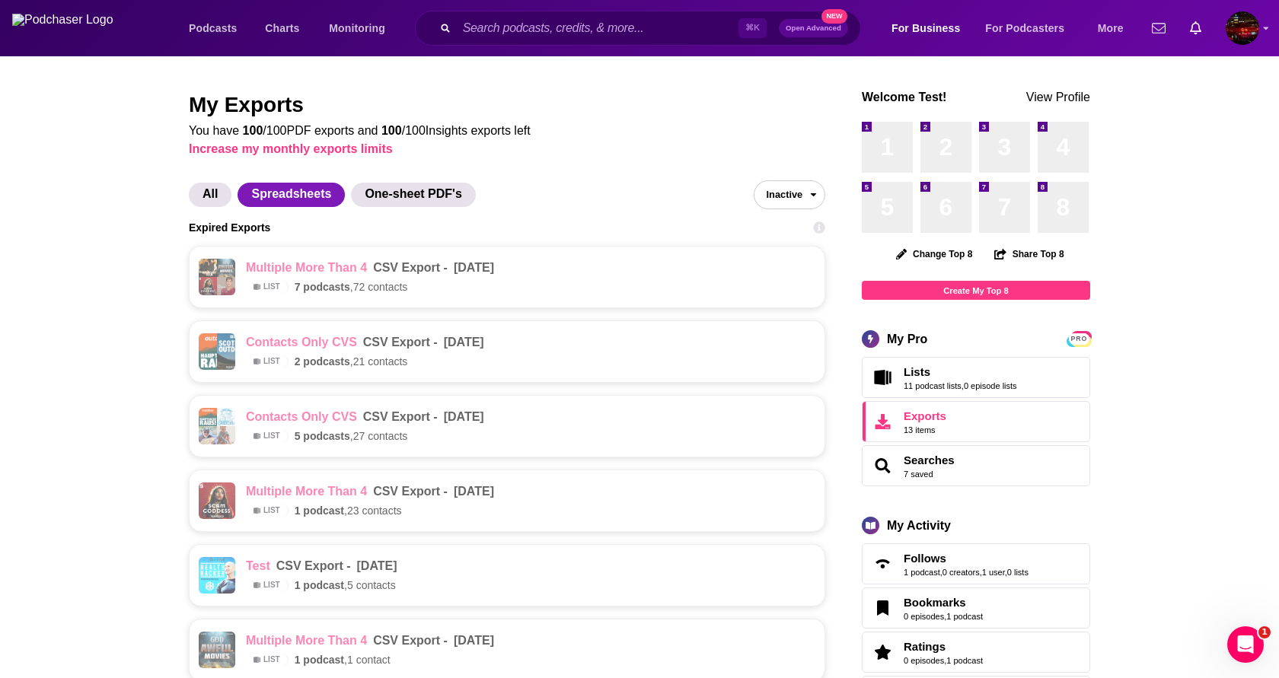
click at [793, 193] on span "Inactive" at bounding box center [778, 195] width 49 height 24
click at [787, 222] on button "Active" at bounding box center [789, 225] width 70 height 24
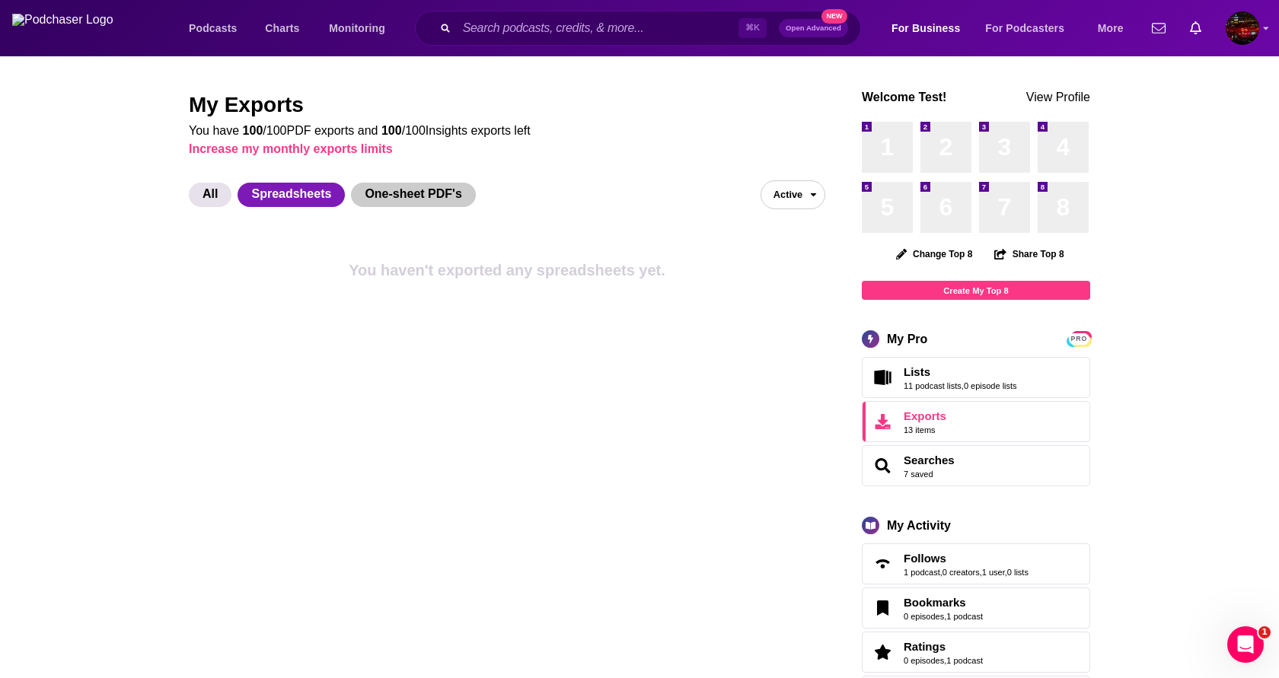
click at [426, 198] on span "One-sheet PDF's" at bounding box center [413, 195] width 124 height 24
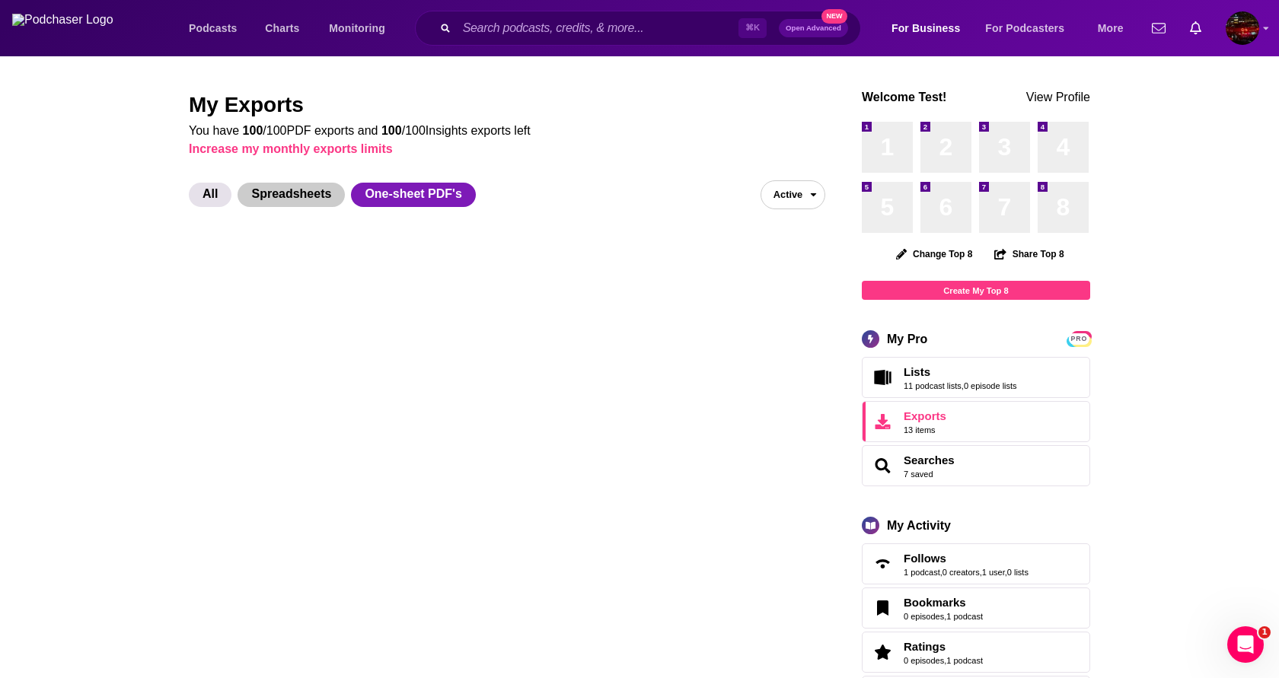
click at [336, 197] on span "Spreadsheets" at bounding box center [291, 195] width 107 height 24
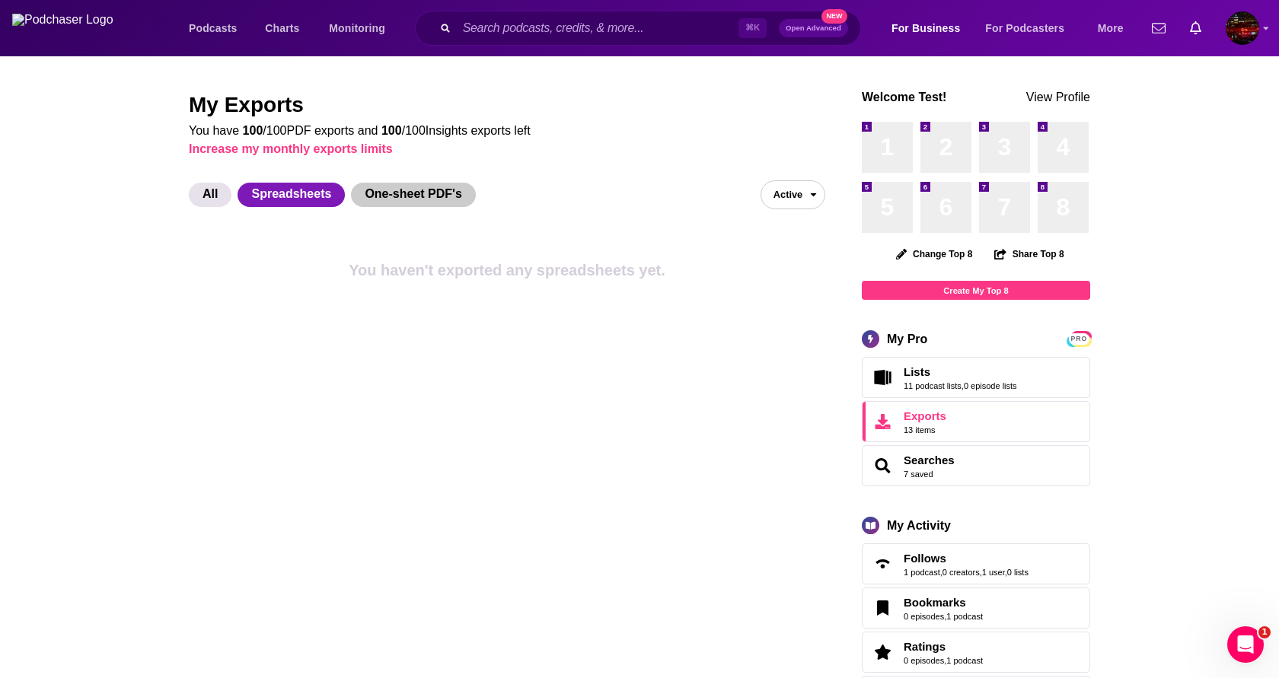
click at [404, 202] on span "One-sheet PDF's" at bounding box center [413, 195] width 124 height 24
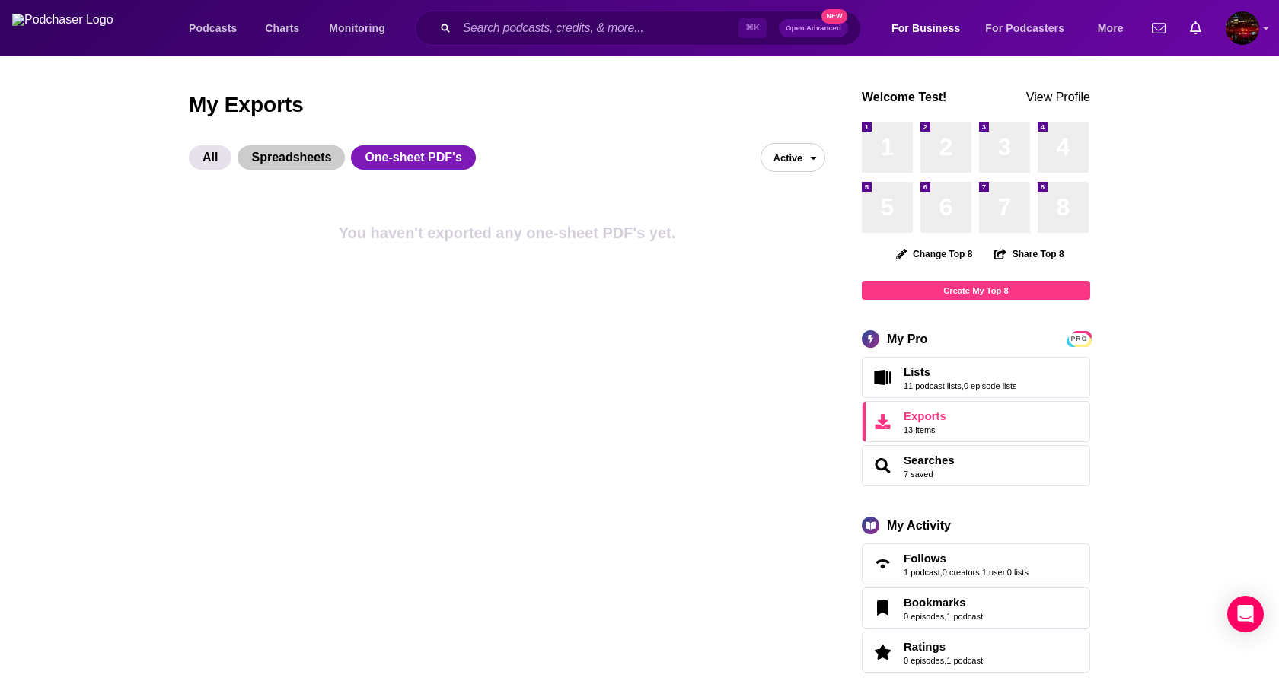
click at [285, 160] on span "Spreadsheets" at bounding box center [291, 157] width 107 height 24
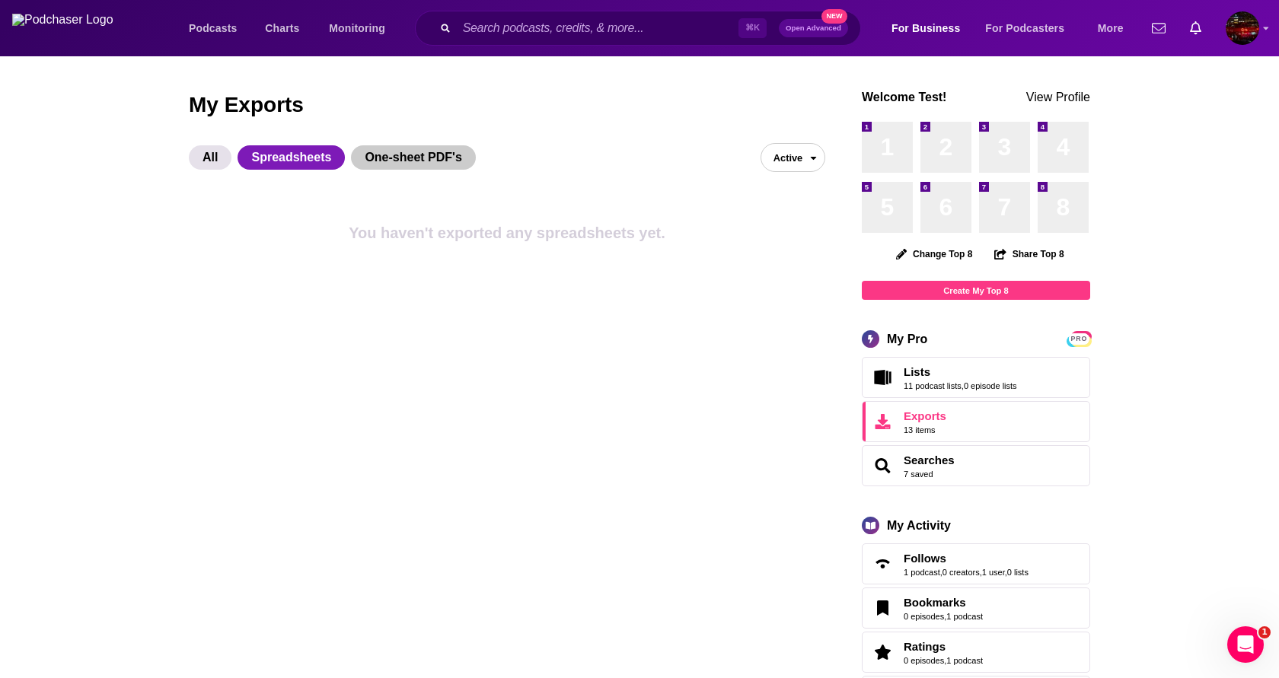
click at [384, 155] on span "One-sheet PDF's" at bounding box center [413, 157] width 124 height 24
click at [818, 152] on span "open menu" at bounding box center [817, 157] width 16 height 27
click at [767, 212] on button "Inactive" at bounding box center [792, 211] width 63 height 24
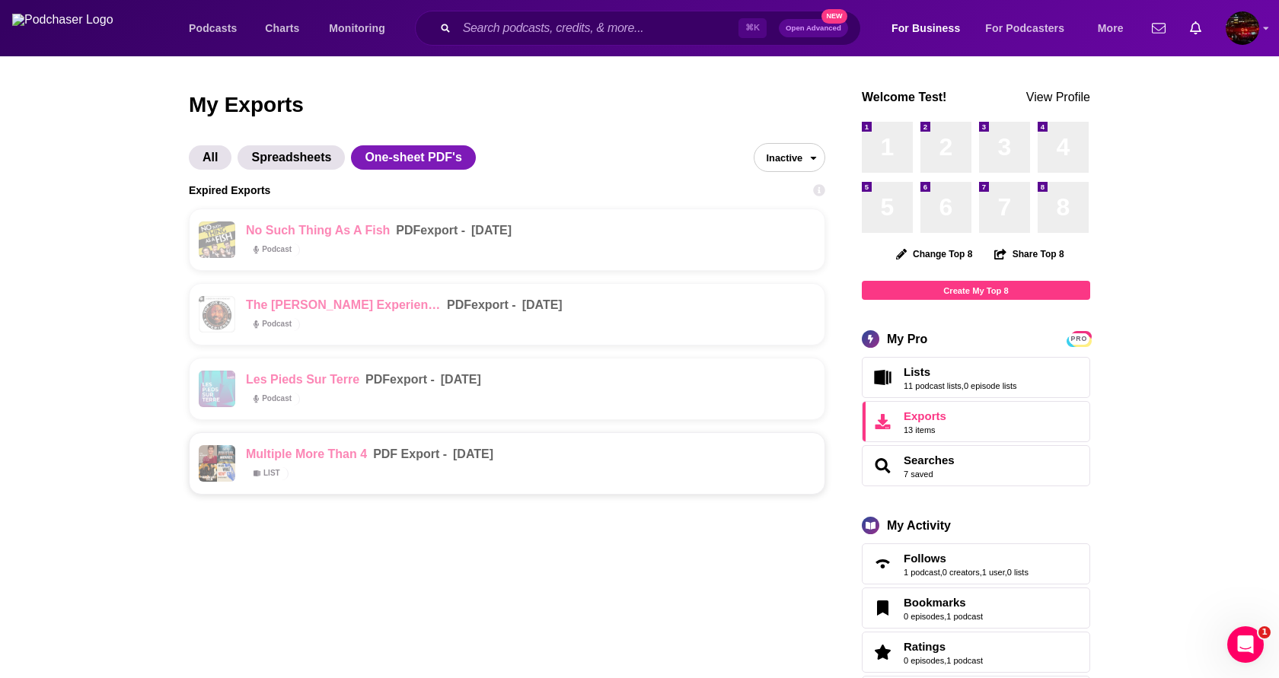
click at [799, 148] on span "Inactive" at bounding box center [778, 158] width 49 height 24
click at [786, 182] on button "Active" at bounding box center [789, 188] width 70 height 24
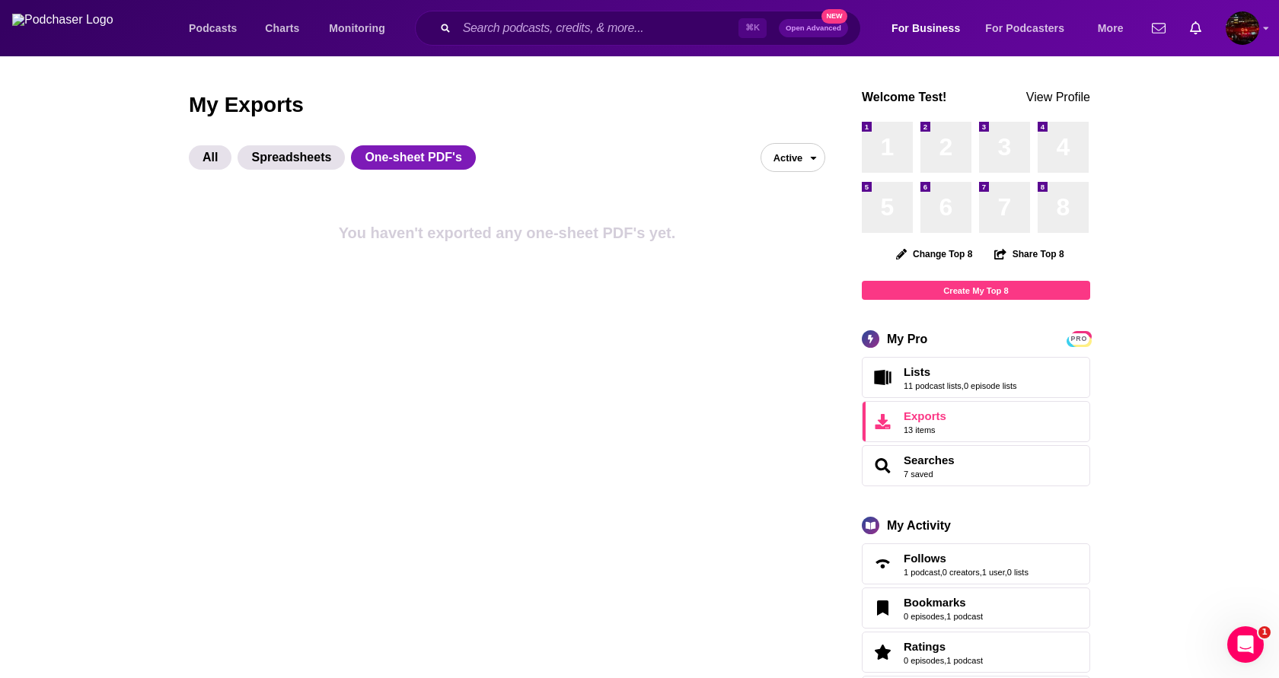
click at [793, 161] on span "Active" at bounding box center [781, 158] width 41 height 24
click at [791, 212] on button "Inactive" at bounding box center [792, 211] width 63 height 24
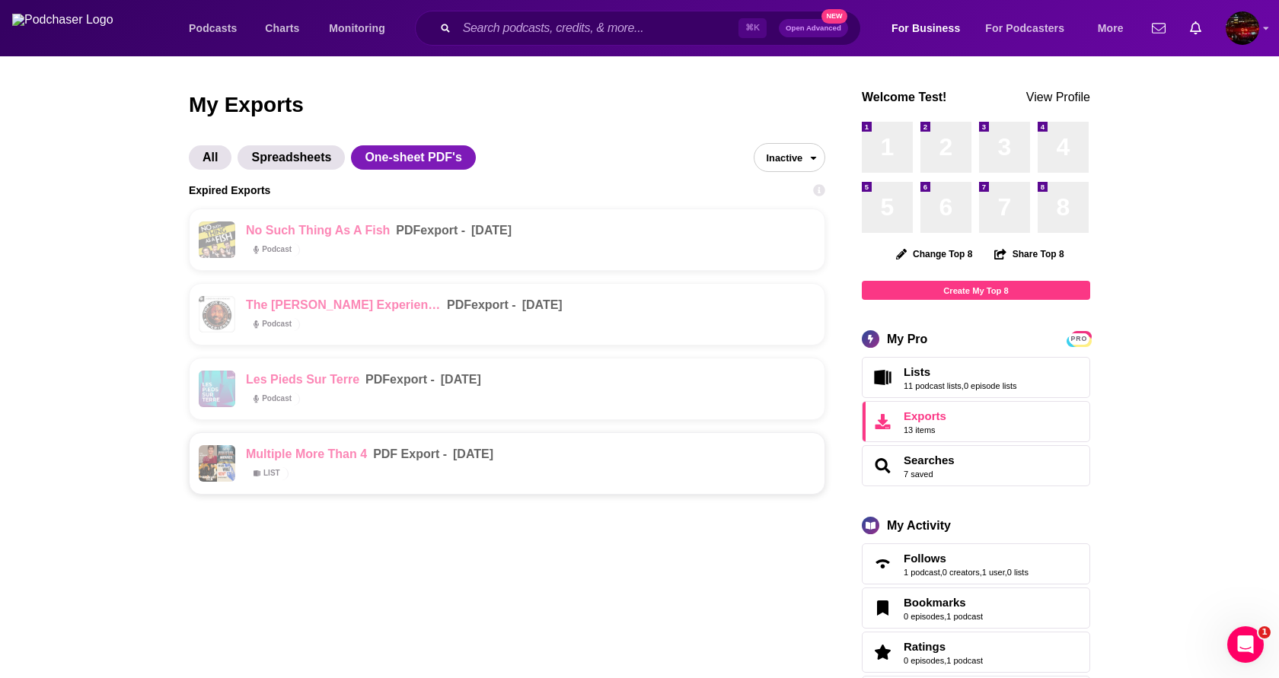
click at [789, 158] on span "Inactive" at bounding box center [778, 158] width 49 height 24
click at [783, 192] on button "Active" at bounding box center [789, 188] width 70 height 24
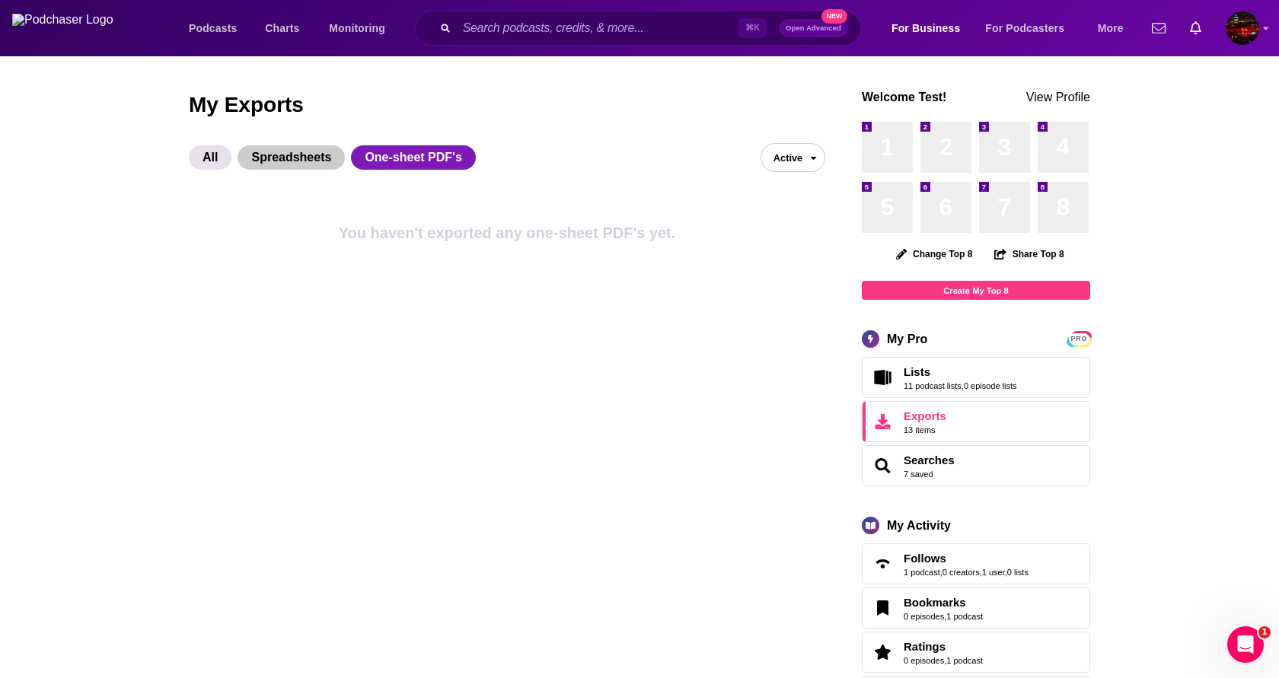
click at [298, 168] on span "Spreadsheets" at bounding box center [291, 157] width 107 height 24
click at [391, 156] on span "One-sheet PDF's" at bounding box center [413, 157] width 124 height 24
click at [323, 159] on span "Spreadsheets" at bounding box center [291, 157] width 107 height 24
click at [769, 148] on span "Active" at bounding box center [781, 158] width 41 height 24
click at [782, 206] on button "Inactive" at bounding box center [792, 211] width 63 height 24
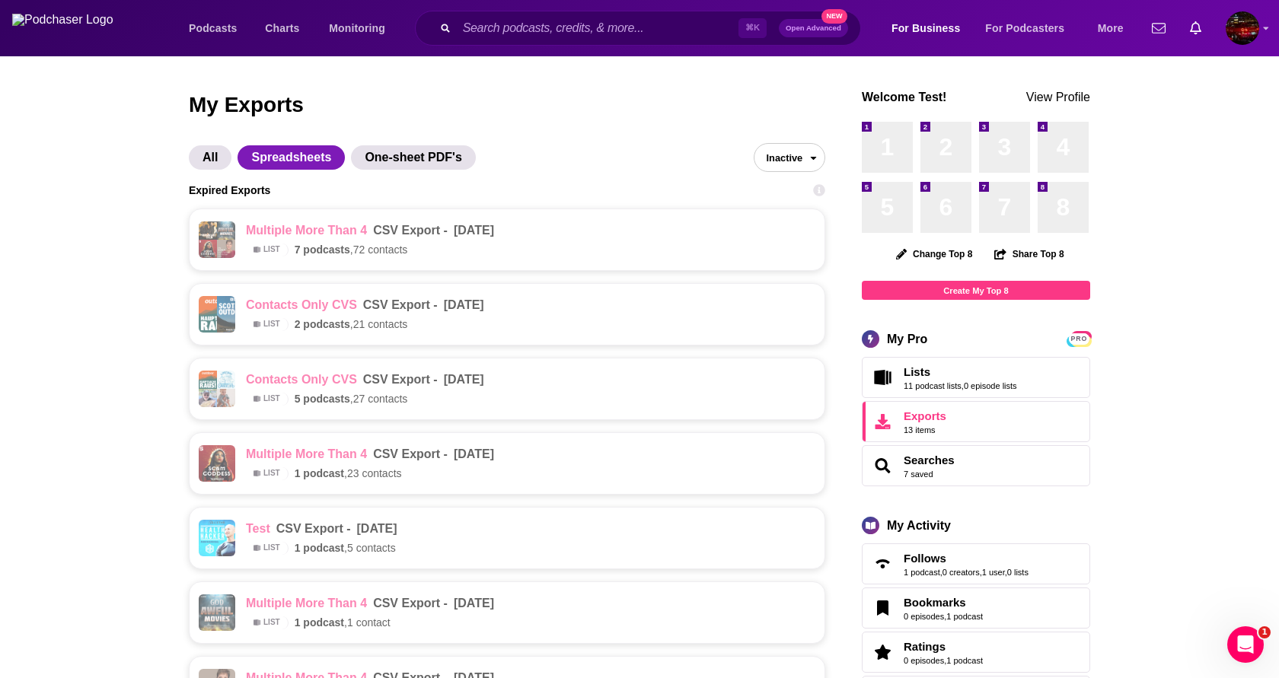
click at [783, 163] on span "Inactive" at bounding box center [778, 158] width 49 height 24
click at [783, 182] on button "Active" at bounding box center [789, 188] width 70 height 24
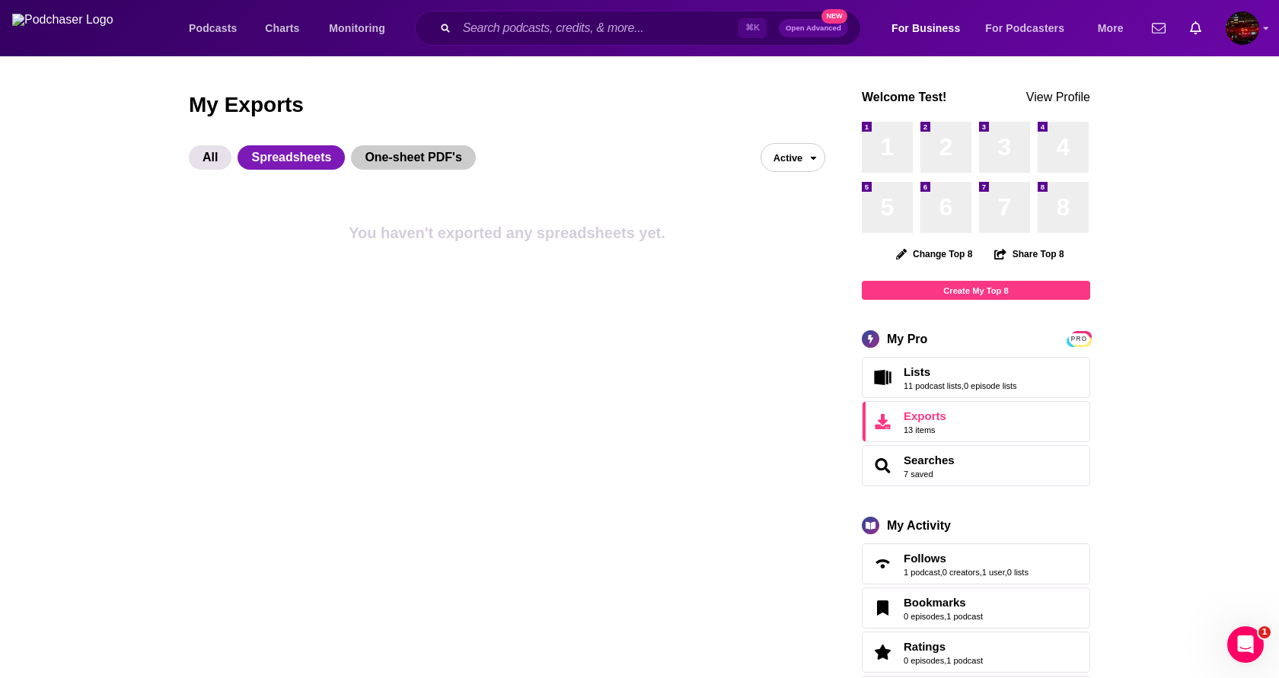
click at [392, 154] on span "One-sheet PDF's" at bounding box center [413, 157] width 124 height 24
click at [313, 163] on span "Spreadsheets" at bounding box center [291, 157] width 107 height 24
click at [391, 160] on span "One-sheet PDF's" at bounding box center [413, 157] width 124 height 24
click at [293, 163] on span "Spreadsheets" at bounding box center [291, 157] width 107 height 24
click at [812, 168] on span "open menu" at bounding box center [817, 157] width 16 height 27
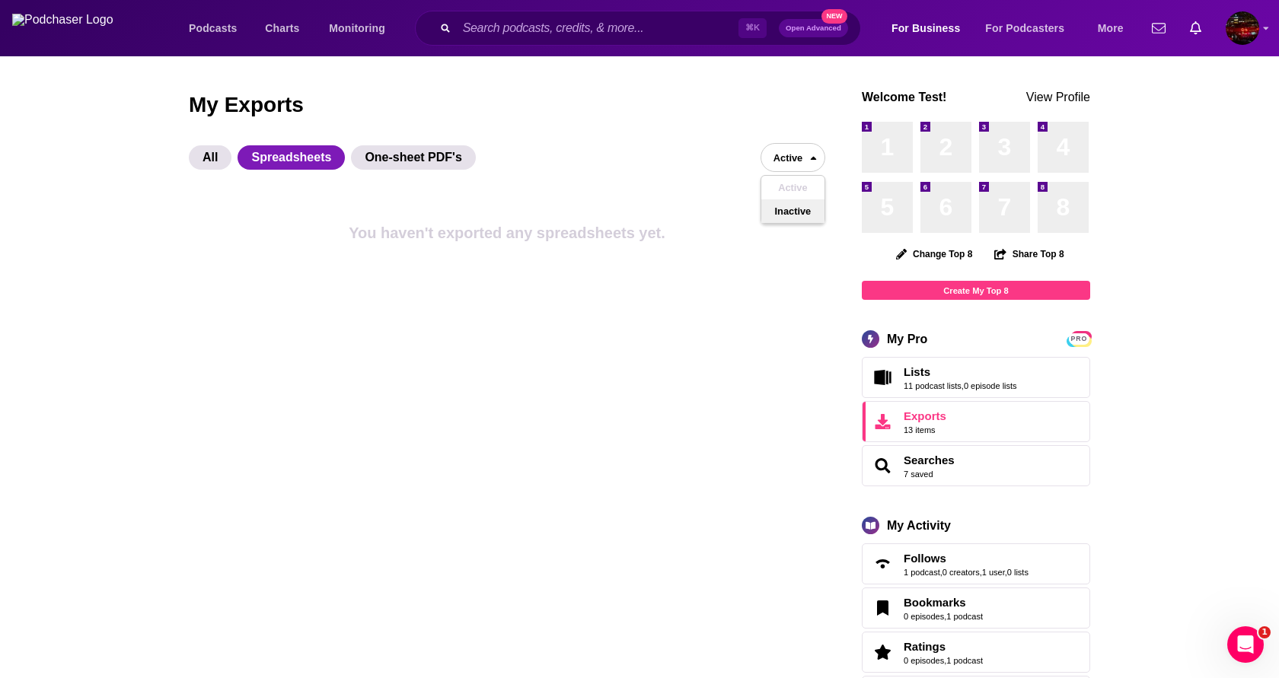
click at [798, 220] on button "Inactive" at bounding box center [792, 211] width 63 height 24
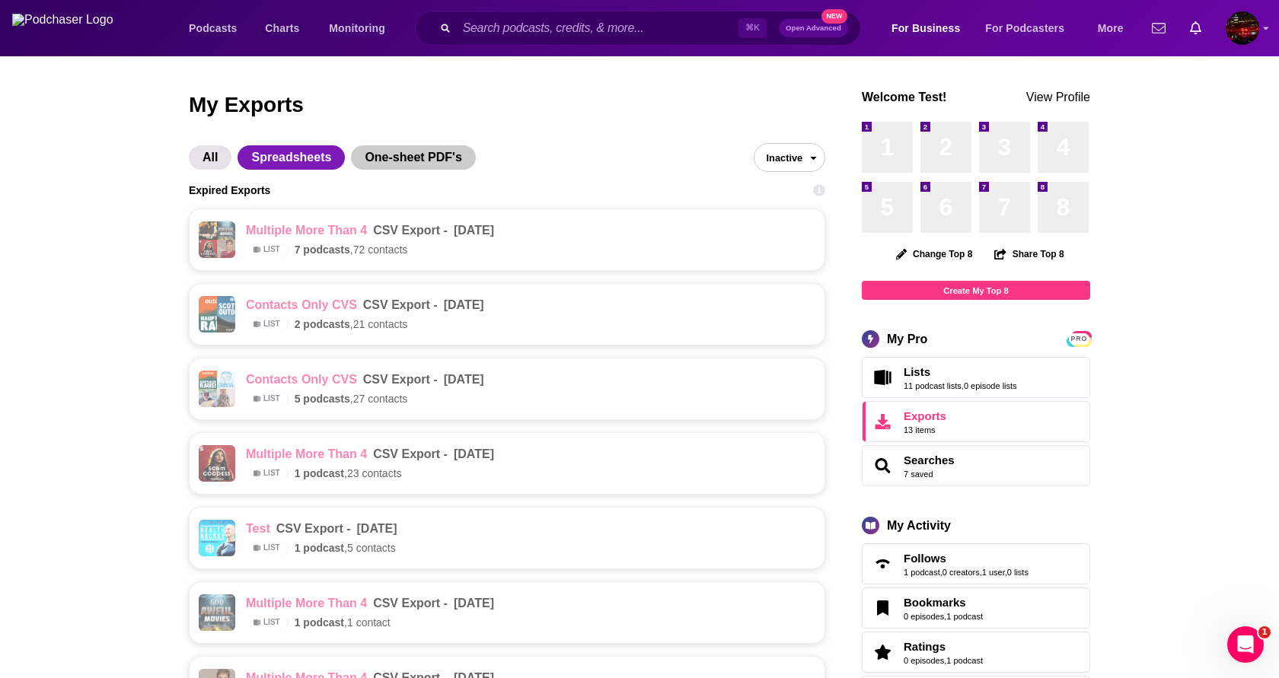
click at [359, 162] on span "One-sheet PDF's" at bounding box center [413, 157] width 124 height 24
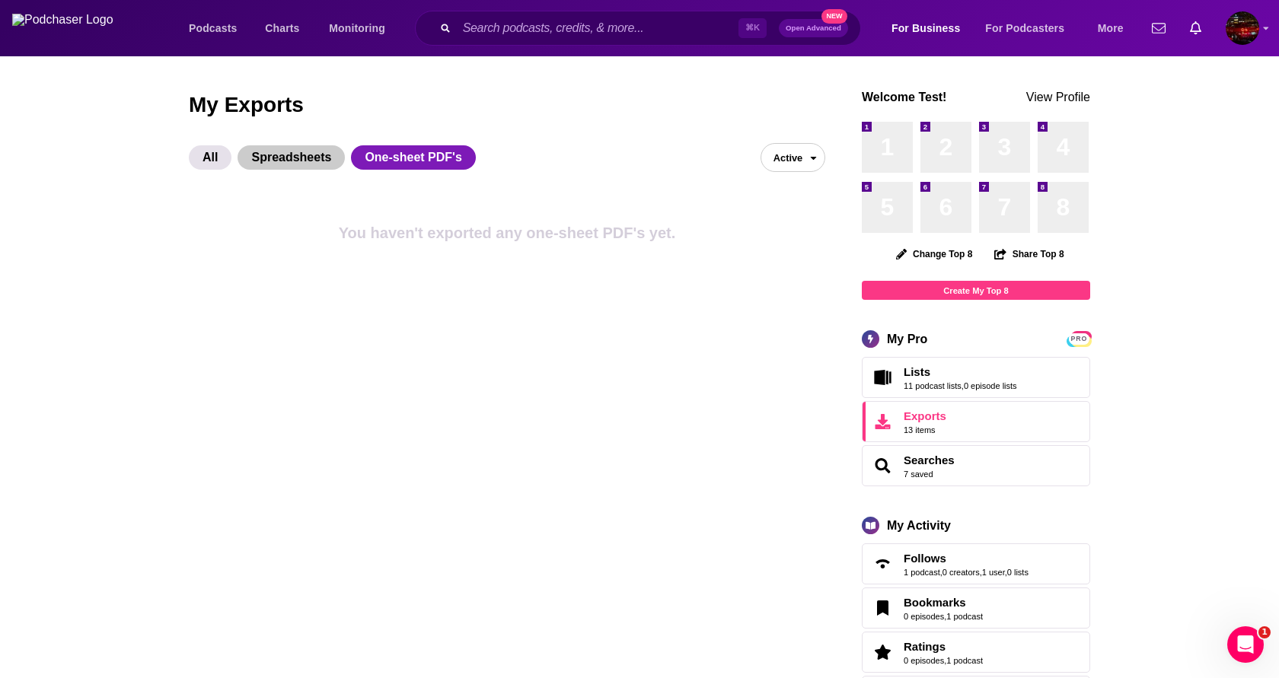
click at [316, 162] on span "Spreadsheets" at bounding box center [291, 157] width 107 height 24
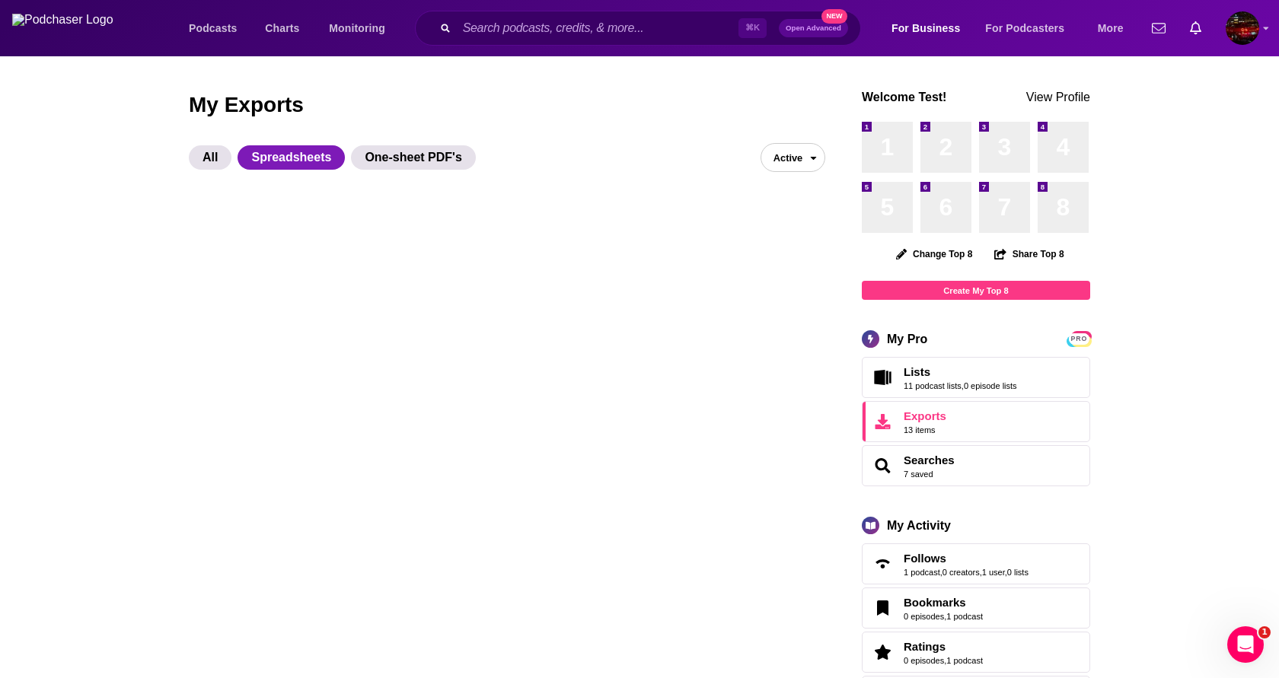
click at [774, 166] on span "Active" at bounding box center [781, 158] width 41 height 24
click at [392, 170] on div "All Spreadsheets One-sheet PDF's Active" at bounding box center [507, 145] width 636 height 53
click at [391, 150] on span "One-sheet PDF's" at bounding box center [413, 157] width 124 height 24
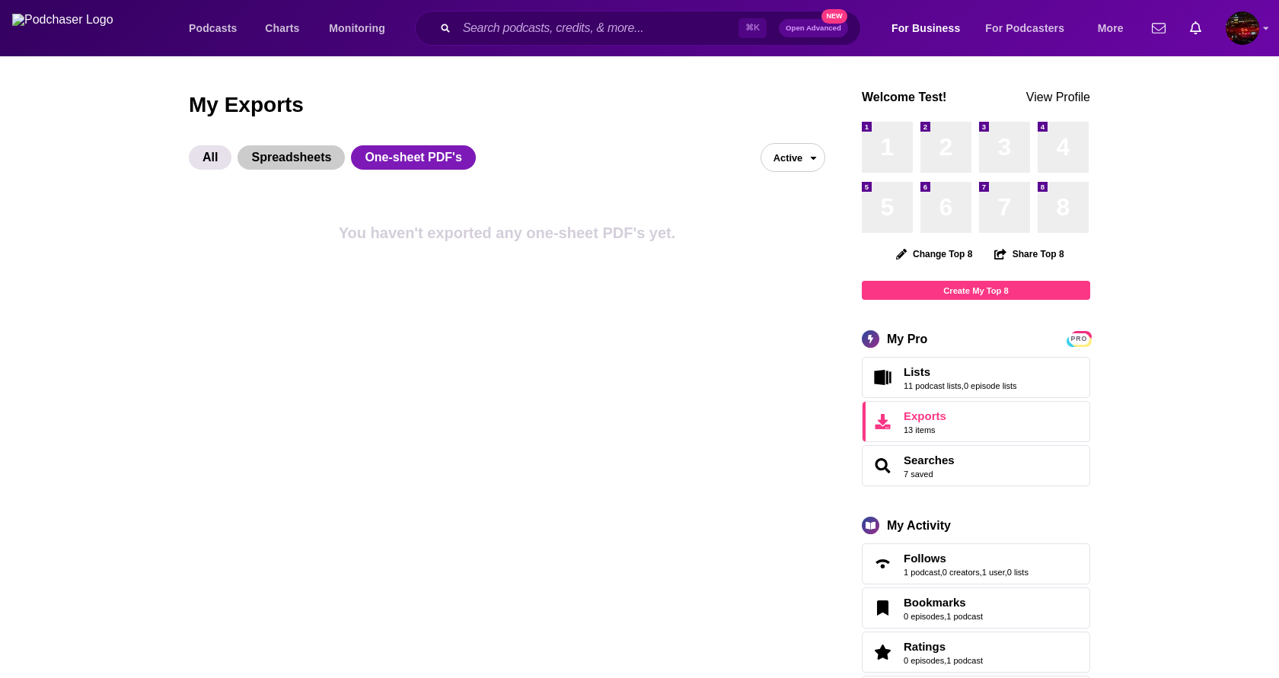
click at [308, 163] on span "Spreadsheets" at bounding box center [291, 157] width 107 height 24
click at [391, 164] on span "One-sheet PDF's" at bounding box center [413, 157] width 124 height 24
click at [340, 155] on button "Spreadsheets" at bounding box center [294, 157] width 113 height 24
click at [407, 156] on span "One-sheet PDF's" at bounding box center [413, 157] width 124 height 24
click at [793, 159] on span "Active" at bounding box center [781, 158] width 41 height 24
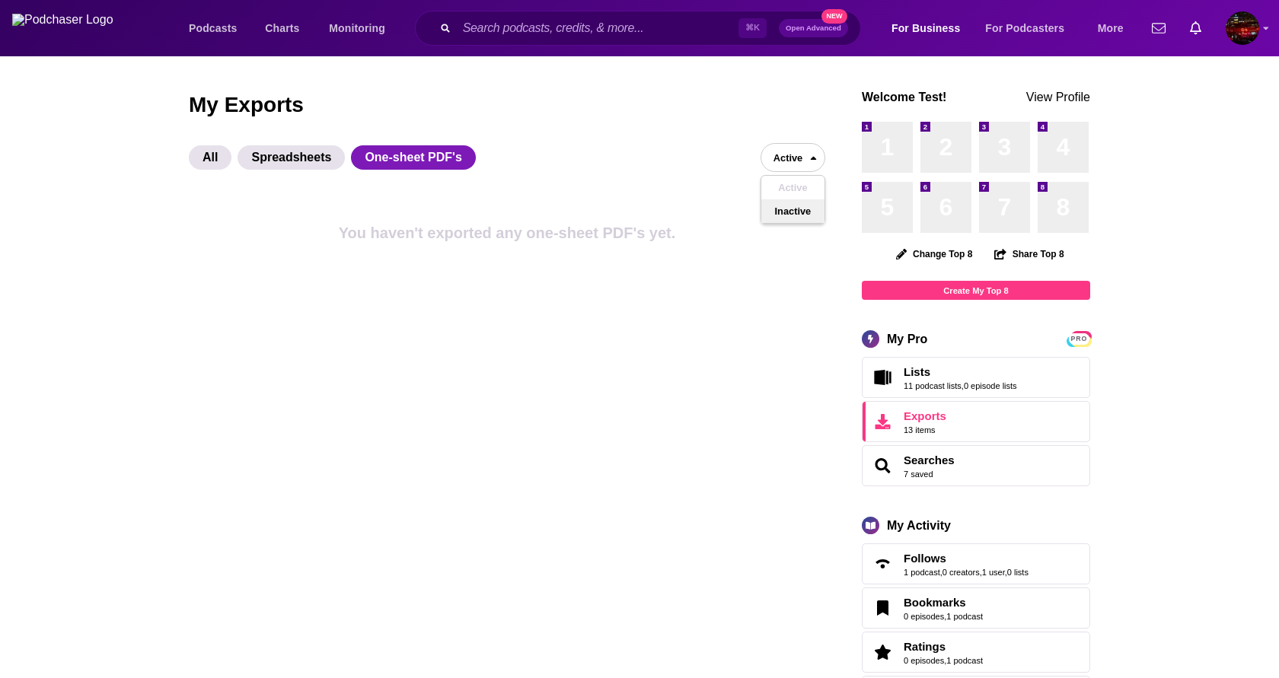
click at [788, 207] on button "Inactive" at bounding box center [792, 211] width 63 height 24
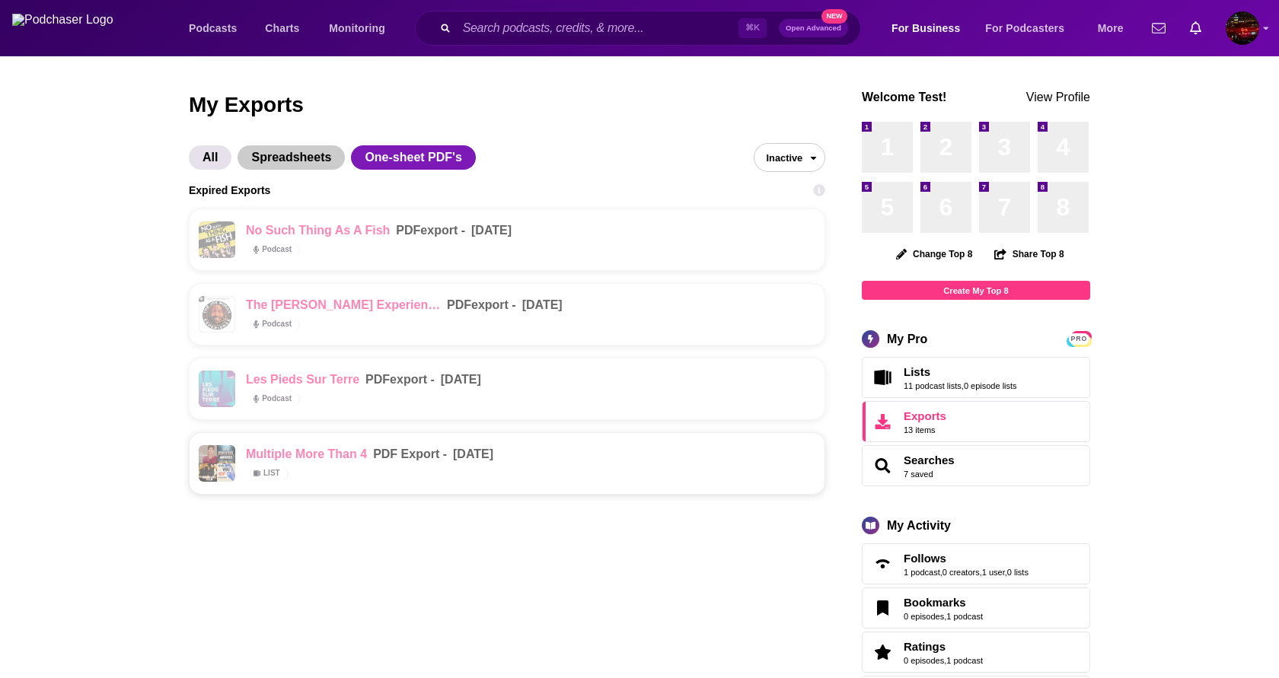
click at [282, 164] on span "Spreadsheets" at bounding box center [291, 157] width 107 height 24
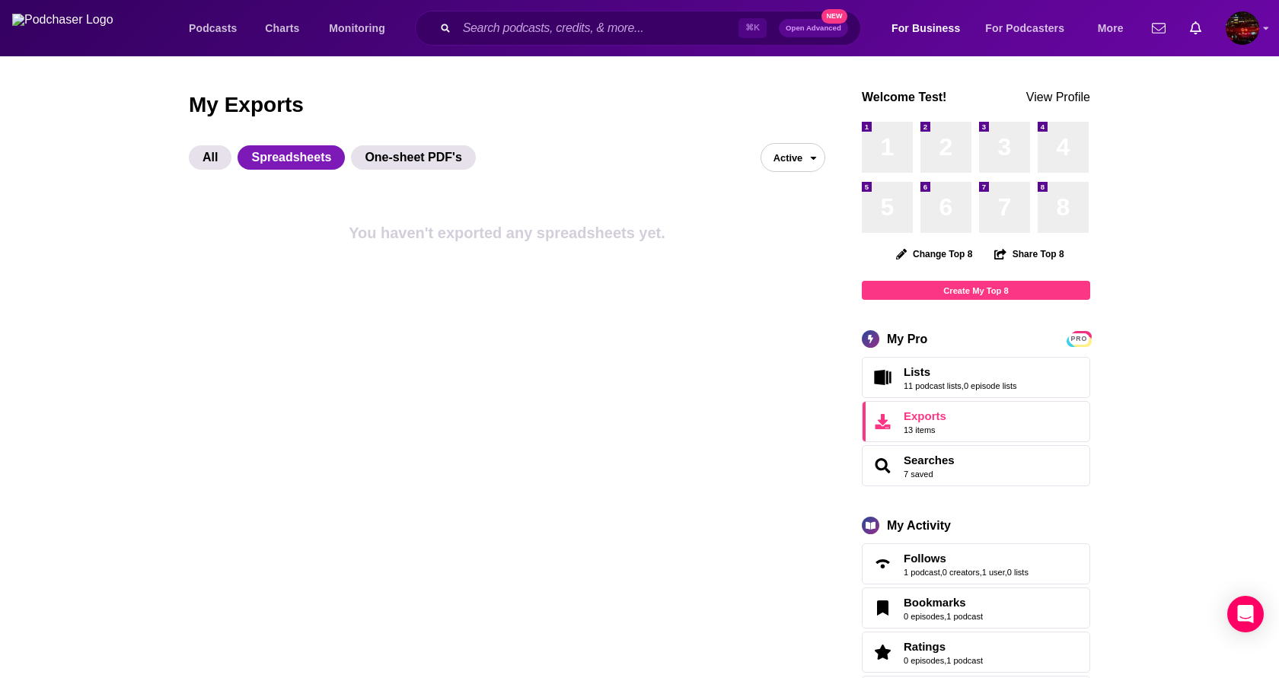
click at [772, 163] on span "Active" at bounding box center [781, 158] width 41 height 24
click at [780, 214] on button "Inactive" at bounding box center [792, 211] width 63 height 24
click at [799, 148] on span "Inactive" at bounding box center [778, 158] width 49 height 24
click at [780, 184] on button "Active" at bounding box center [789, 188] width 70 height 24
click at [423, 158] on span "One-sheet PDF's" at bounding box center [413, 157] width 124 height 24
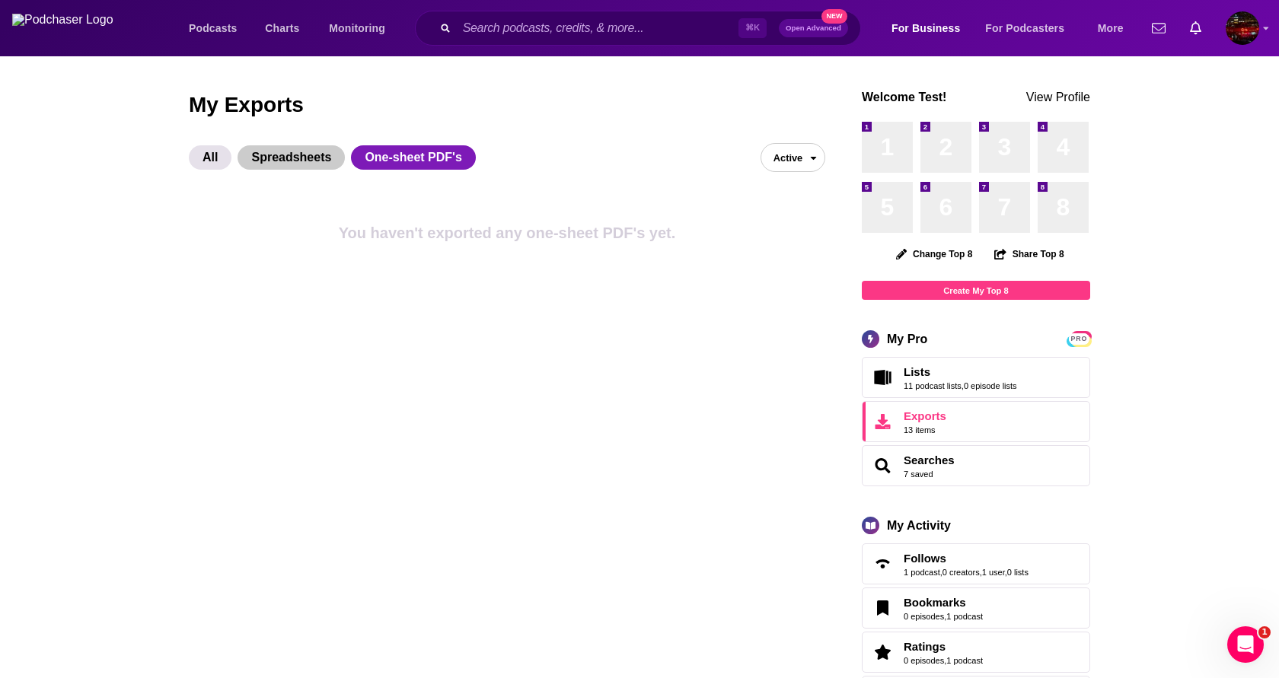
click at [321, 160] on span "Spreadsheets" at bounding box center [291, 157] width 107 height 24
click at [818, 169] on span "open menu" at bounding box center [817, 157] width 16 height 27
click at [787, 218] on button "Inactive" at bounding box center [792, 211] width 63 height 24
click at [403, 158] on span "One-sheet PDF's" at bounding box center [413, 157] width 124 height 24
click at [302, 157] on span "Spreadsheets" at bounding box center [291, 157] width 107 height 24
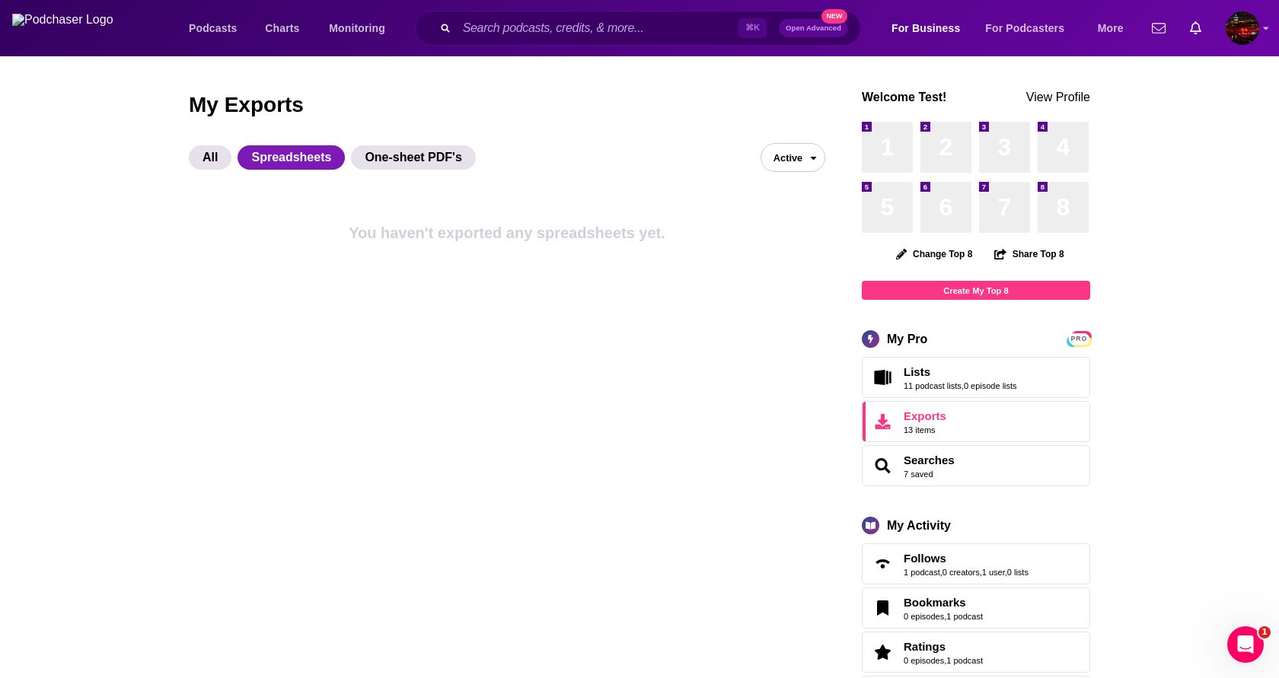
click at [305, 153] on span "Spreadsheets" at bounding box center [291, 157] width 107 height 24
click at [808, 148] on button "Active" at bounding box center [793, 157] width 65 height 29
click at [803, 196] on button "Active" at bounding box center [792, 188] width 63 height 24
click at [793, 145] on button "Active" at bounding box center [793, 157] width 65 height 29
click at [786, 214] on button "Inactive" at bounding box center [792, 211] width 63 height 24
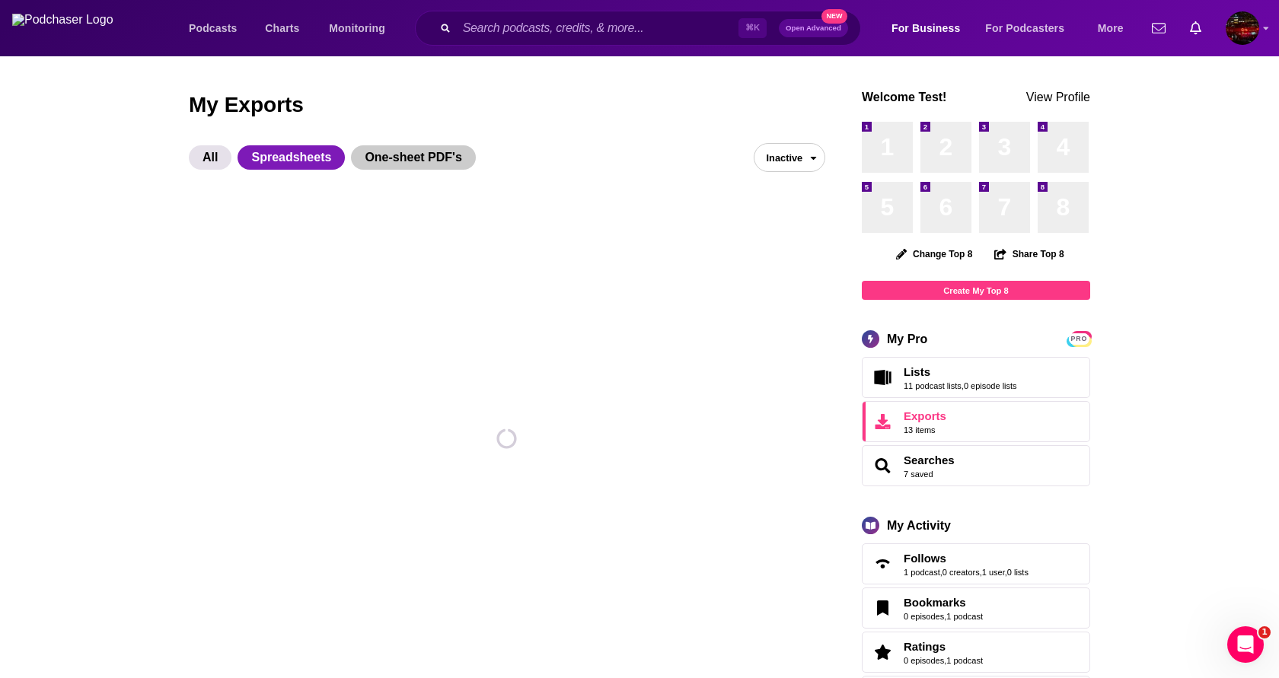
click at [372, 160] on span "One-sheet PDF's" at bounding box center [413, 157] width 124 height 24
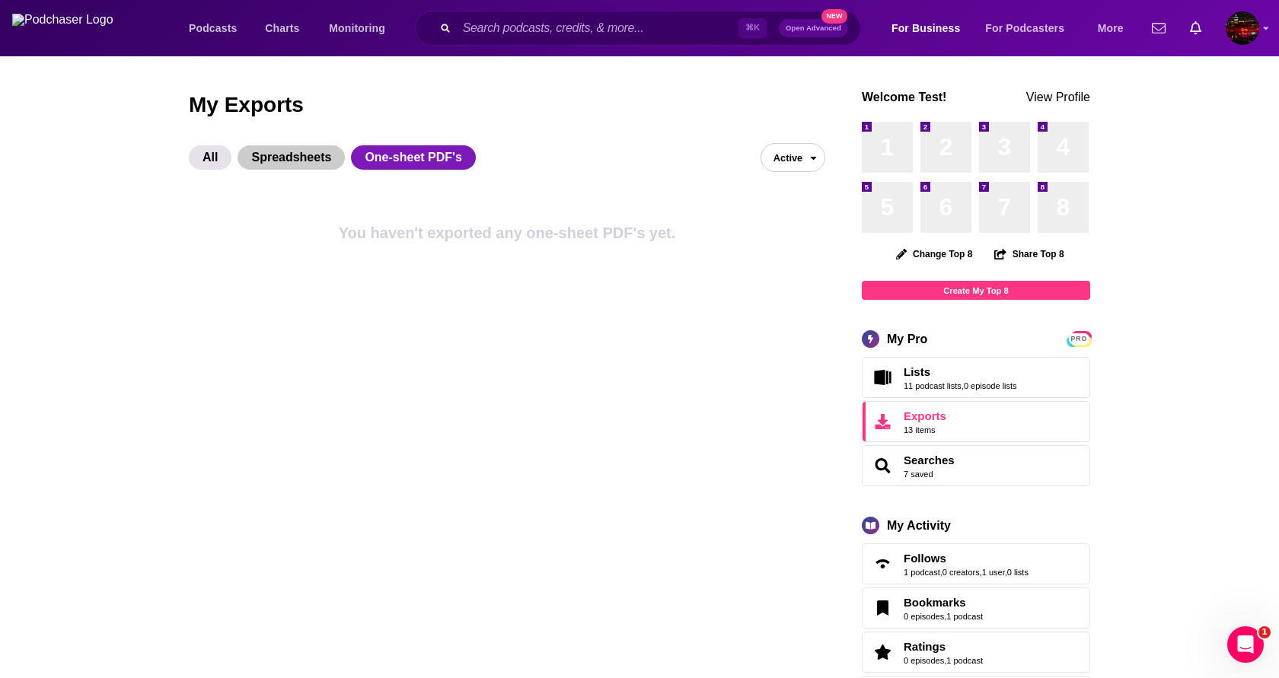
click at [312, 157] on span "Spreadsheets" at bounding box center [291, 157] width 107 height 24
click at [211, 162] on span "All" at bounding box center [210, 157] width 43 height 24
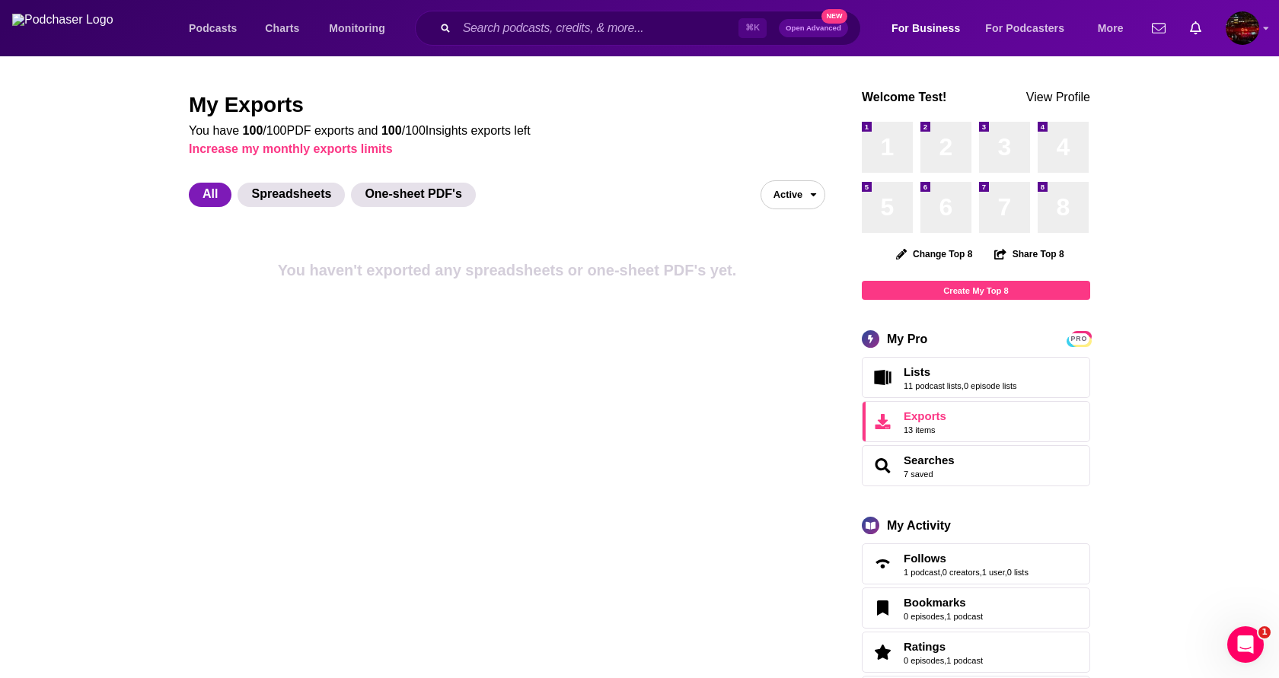
click at [304, 208] on div "All Spreadsheets One-sheet PDF's Active" at bounding box center [507, 182] width 636 height 53
click at [299, 200] on span "Spreadsheets" at bounding box center [291, 195] width 107 height 24
click at [392, 192] on span "One-sheet PDF's" at bounding box center [413, 195] width 124 height 24
drag, startPoint x: 222, startPoint y: 193, endPoint x: 232, endPoint y: 193, distance: 10.7
click at [222, 193] on span "All" at bounding box center [210, 195] width 43 height 24
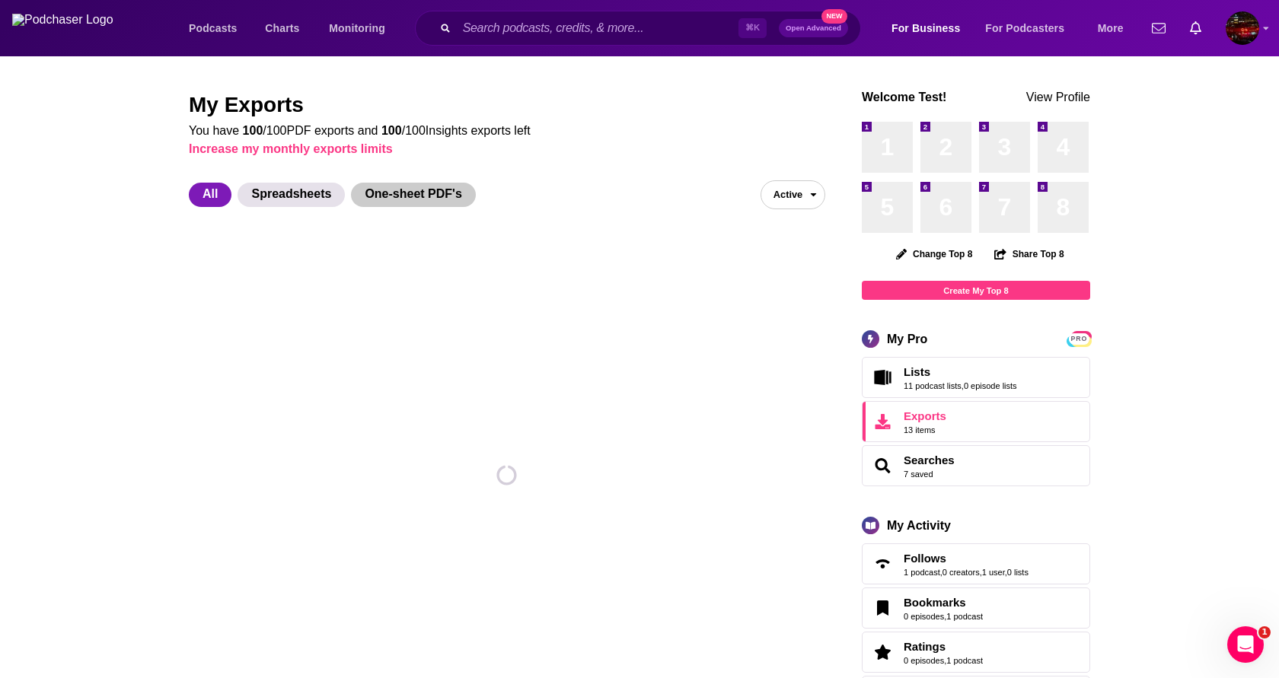
click at [358, 196] on span "One-sheet PDF's" at bounding box center [413, 195] width 124 height 24
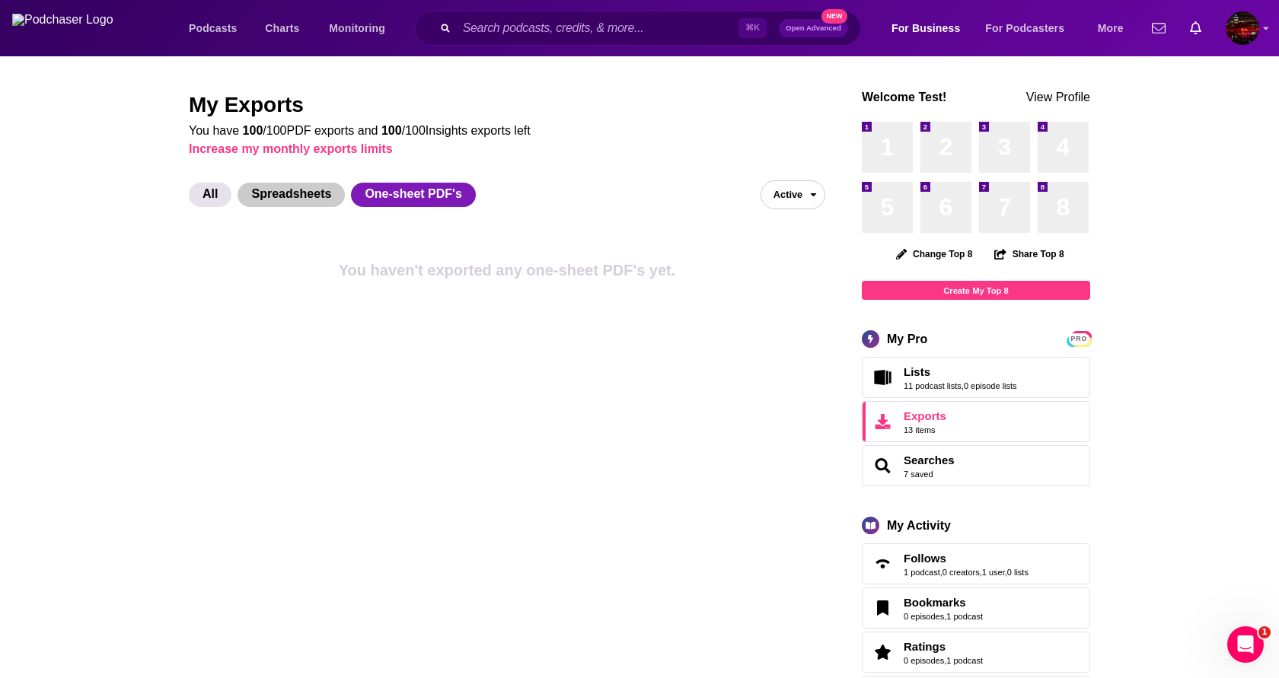
click at [322, 199] on span "Spreadsheets" at bounding box center [291, 195] width 107 height 24
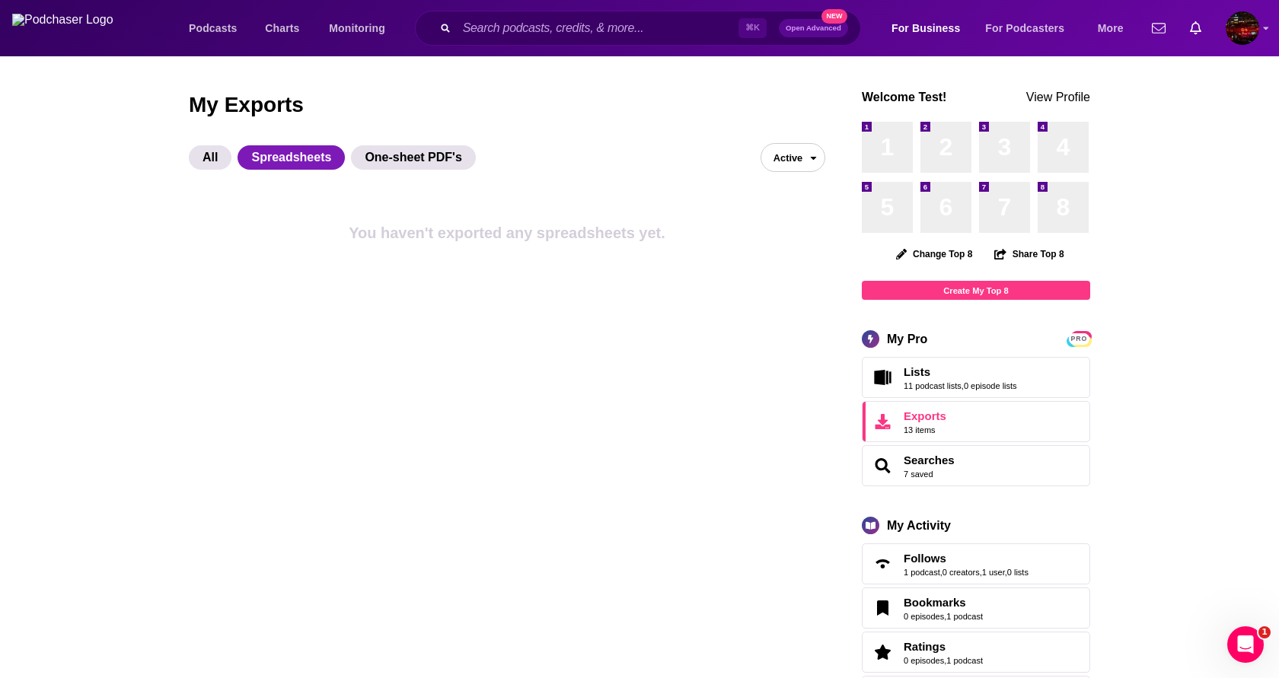
click at [812, 171] on span "open menu" at bounding box center [817, 157] width 16 height 27
click at [786, 209] on button "Inactive" at bounding box center [792, 211] width 63 height 24
click at [410, 167] on span "One-sheet PDF's" at bounding box center [413, 157] width 124 height 24
click at [305, 172] on div "All Spreadsheets One-sheet PDF's Active" at bounding box center [507, 145] width 636 height 53
click at [315, 164] on span "Spreadsheets" at bounding box center [291, 157] width 107 height 24
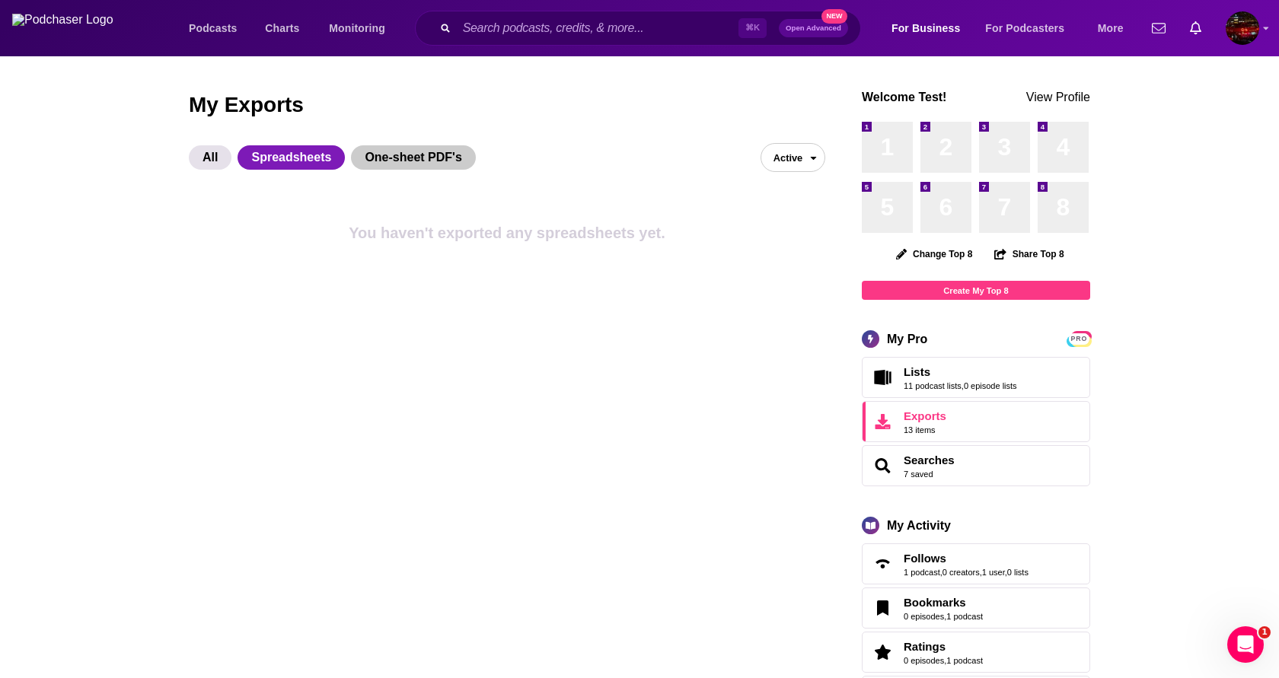
click at [379, 155] on span "One-sheet PDF's" at bounding box center [413, 157] width 124 height 24
click at [310, 158] on span "Spreadsheets" at bounding box center [291, 157] width 107 height 24
click at [200, 156] on span "All" at bounding box center [210, 157] width 43 height 24
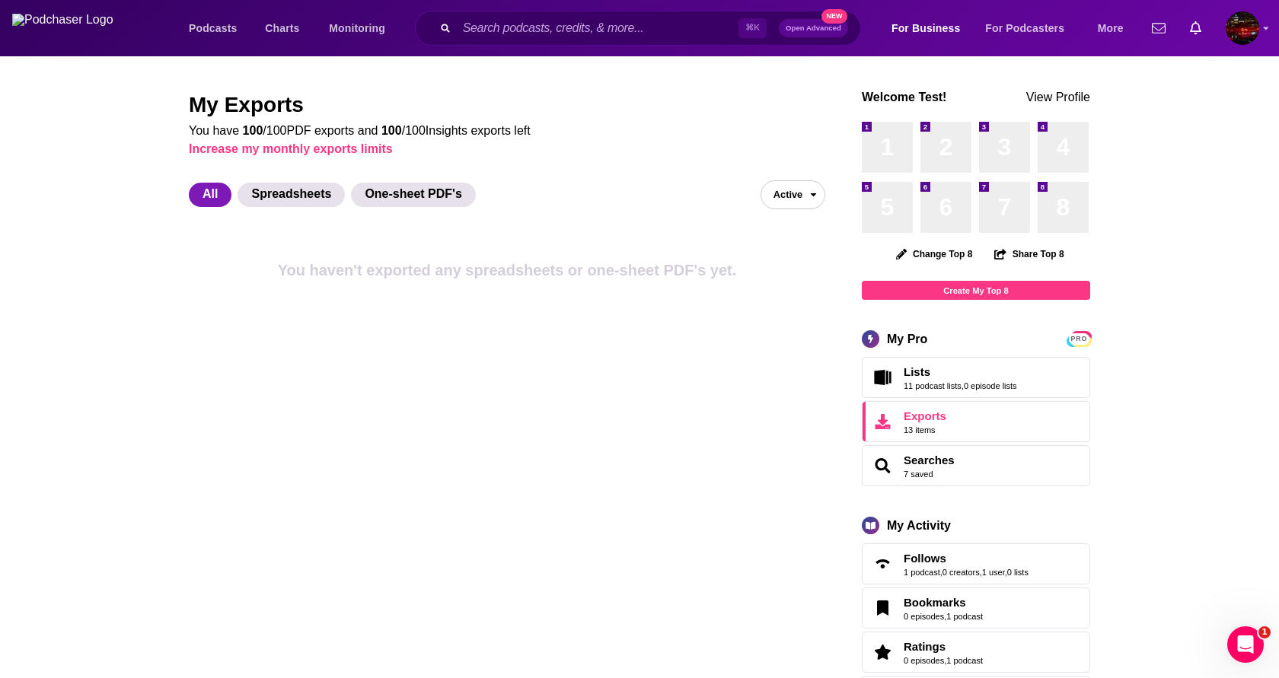
click at [792, 206] on span "Active" at bounding box center [781, 195] width 41 height 24
click at [791, 266] on div "You haven't exported any spreadsheets or one-sheet PDF's yet." at bounding box center [507, 270] width 636 height 24
click at [787, 206] on span "Active" at bounding box center [781, 195] width 41 height 24
click at [787, 246] on button "Inactive" at bounding box center [792, 249] width 63 height 24
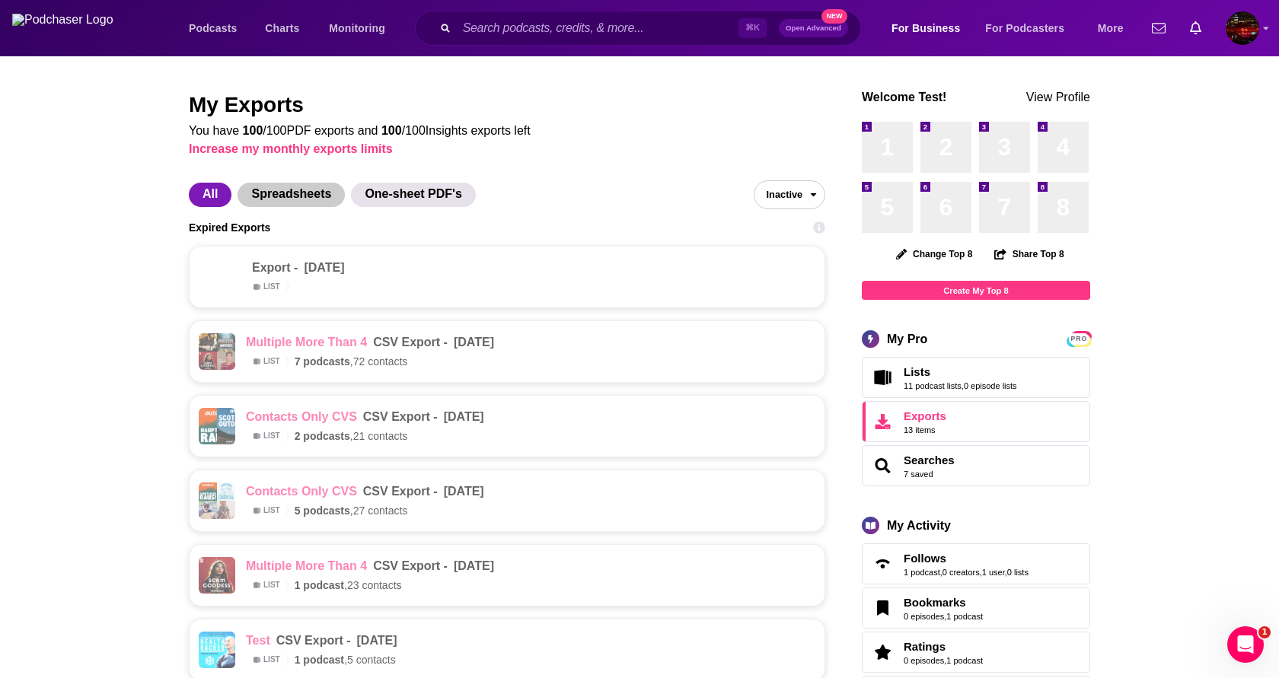
click at [297, 191] on span "Spreadsheets" at bounding box center [291, 195] width 107 height 24
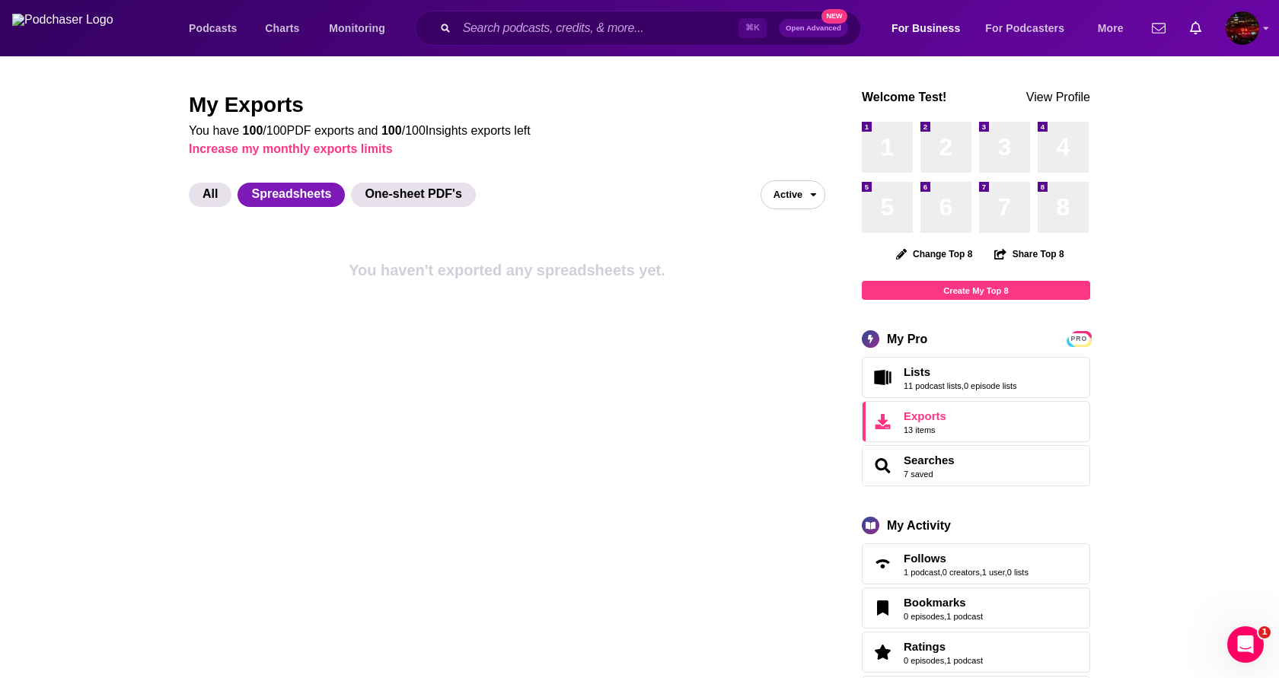
click at [774, 190] on span "Active" at bounding box center [781, 195] width 41 height 24
click at [786, 242] on button "Inactive" at bounding box center [792, 249] width 63 height 24
click at [401, 186] on span "One-sheet PDF's" at bounding box center [413, 195] width 124 height 24
click at [329, 191] on span "Spreadsheets" at bounding box center [291, 195] width 107 height 24
click at [815, 187] on span "open menu" at bounding box center [817, 194] width 16 height 27
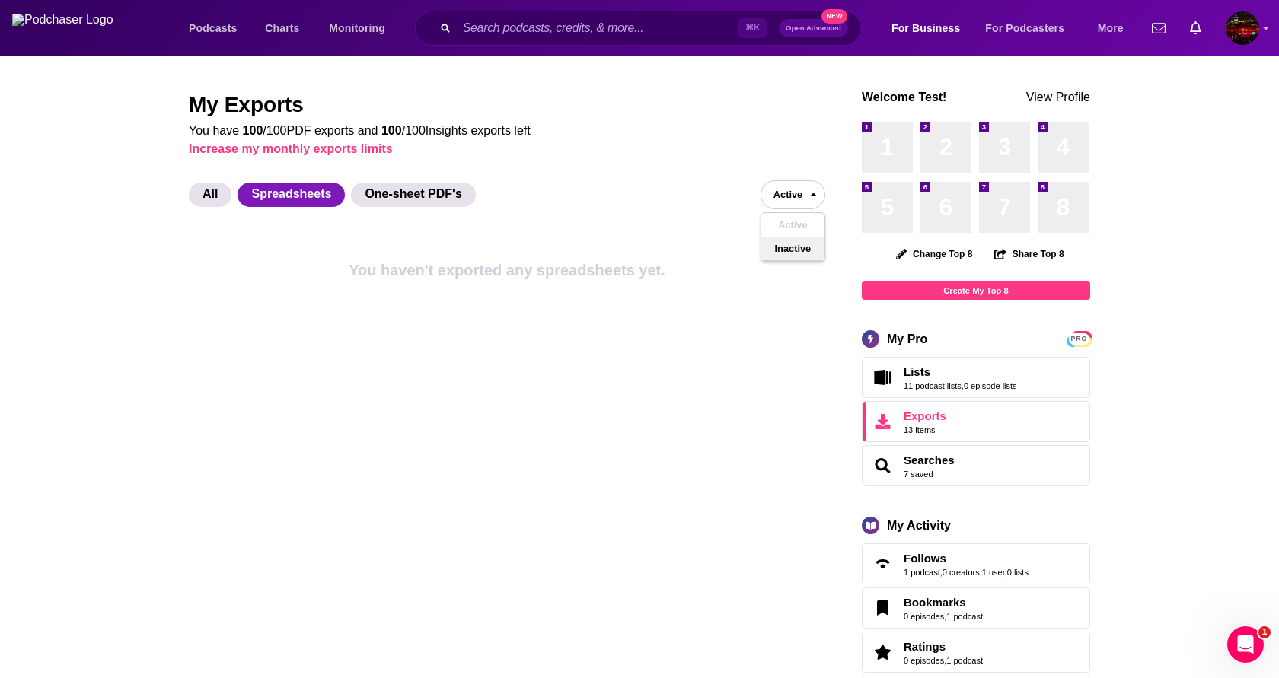
click at [781, 250] on button "Inactive" at bounding box center [792, 249] width 63 height 24
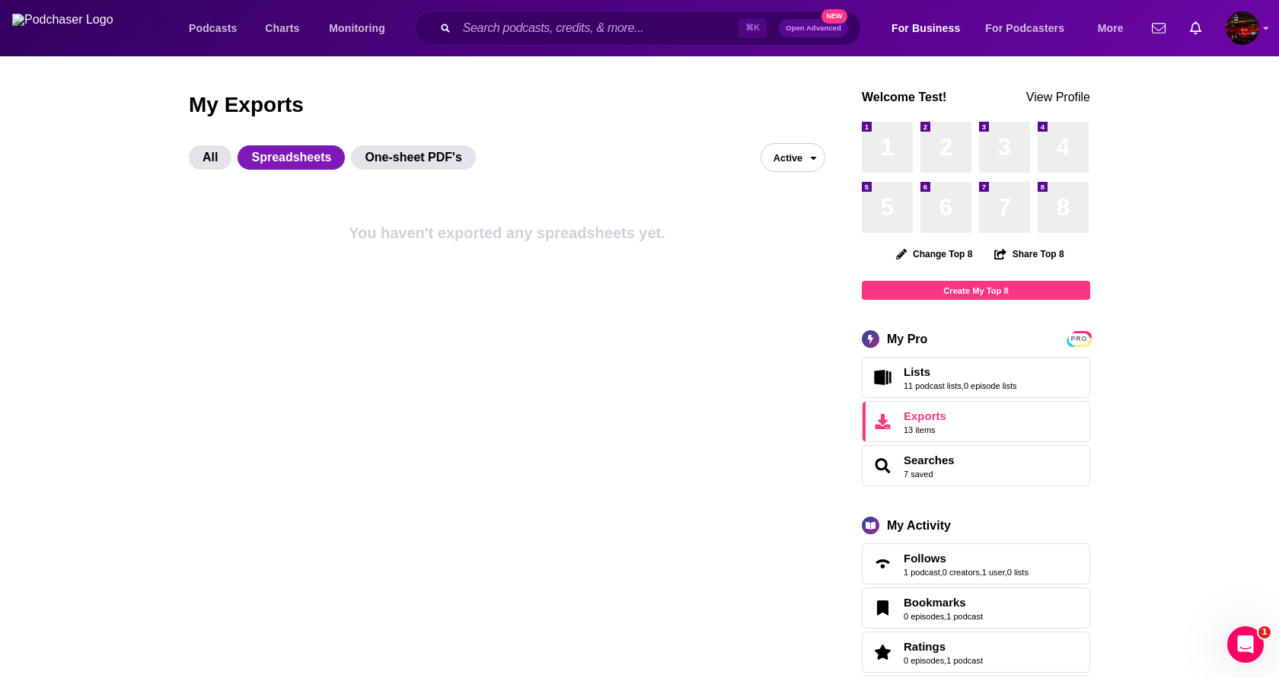
click at [777, 160] on span "Active" at bounding box center [781, 158] width 41 height 24
click at [774, 213] on button "Inactive" at bounding box center [792, 211] width 63 height 24
click at [807, 155] on button "Active" at bounding box center [793, 157] width 65 height 29
click at [786, 209] on button "Inactive" at bounding box center [792, 211] width 63 height 24
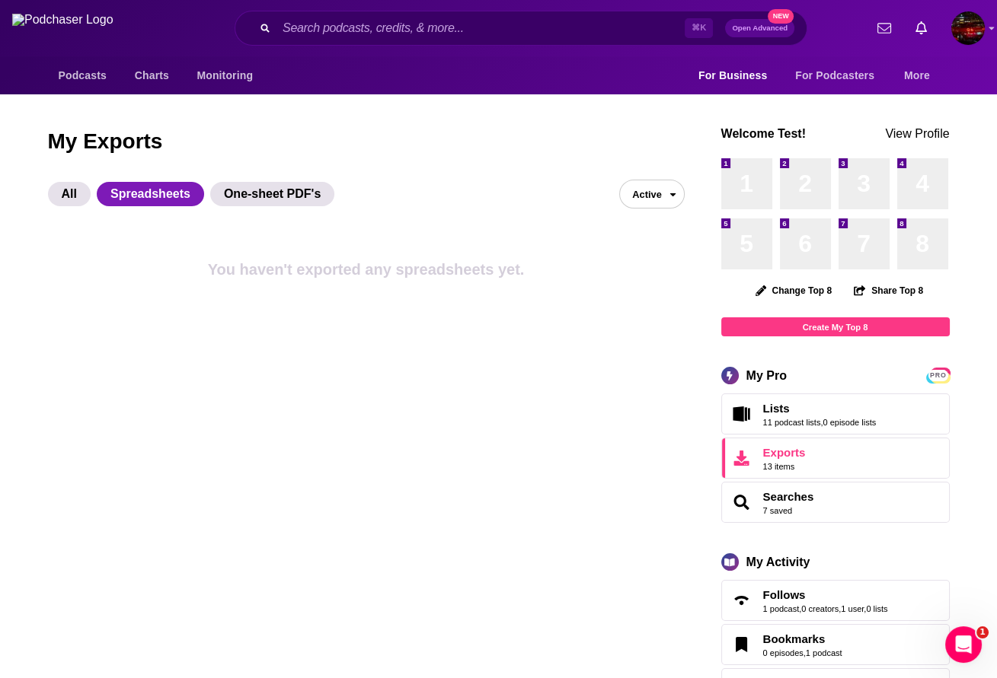
click at [664, 196] on button "Active" at bounding box center [651, 194] width 65 height 29
click at [664, 247] on button "Inactive" at bounding box center [651, 248] width 63 height 24
click at [630, 199] on span "Active" at bounding box center [640, 195] width 41 height 24
click at [636, 241] on button "Inactive" at bounding box center [651, 248] width 63 height 24
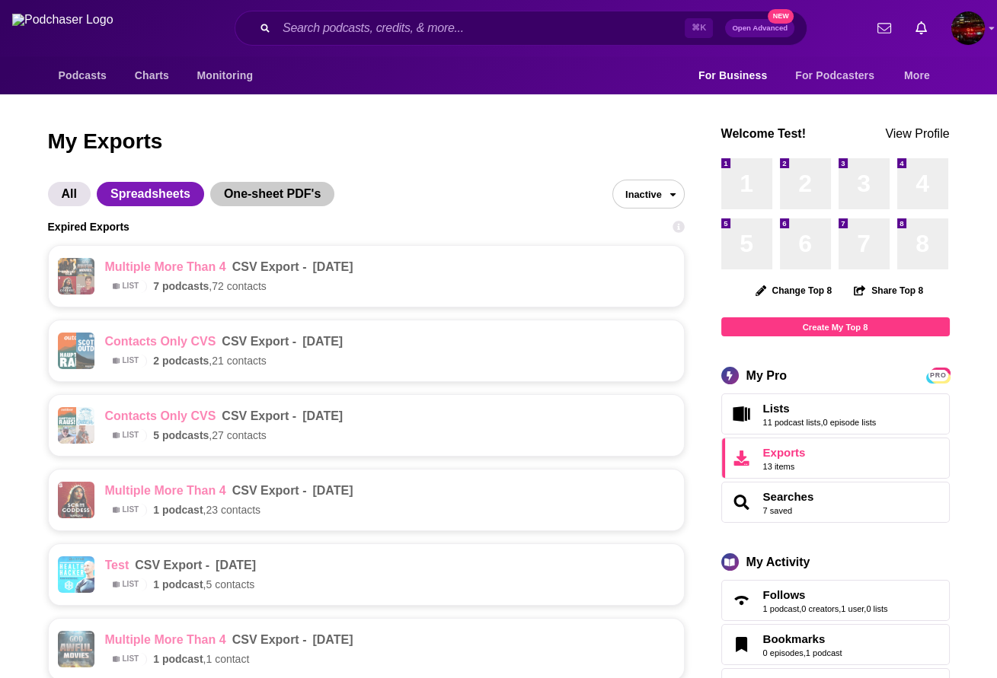
click at [260, 185] on span "One-sheet PDF's" at bounding box center [272, 194] width 124 height 24
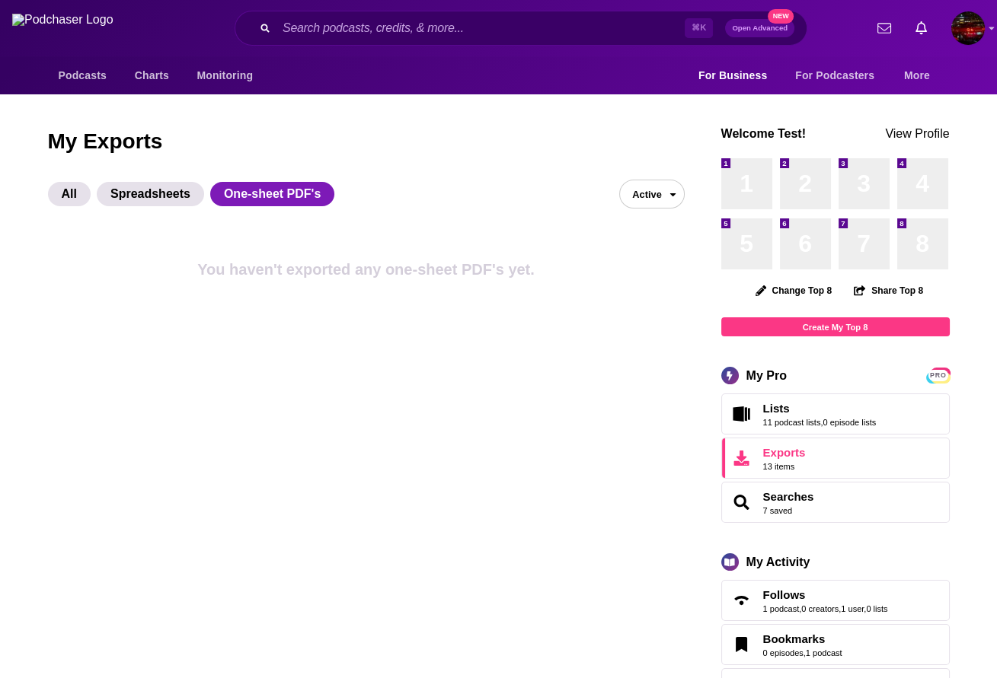
click at [671, 190] on icon "open menu" at bounding box center [673, 195] width 10 height 10
click at [649, 247] on button "Inactive" at bounding box center [651, 248] width 63 height 24
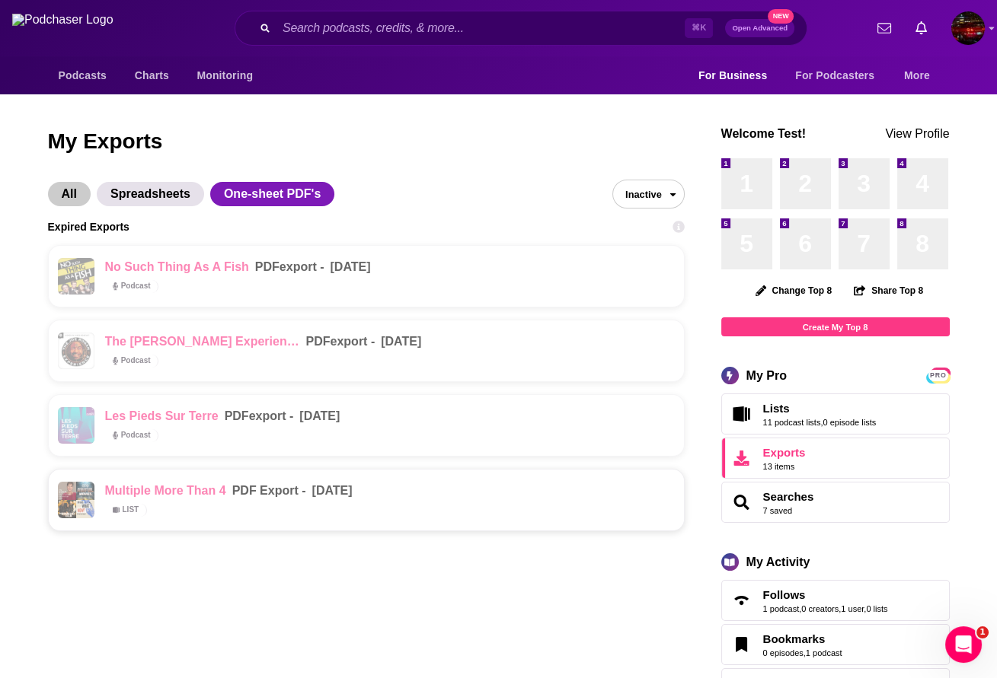
click at [66, 194] on span "All" at bounding box center [69, 194] width 43 height 24
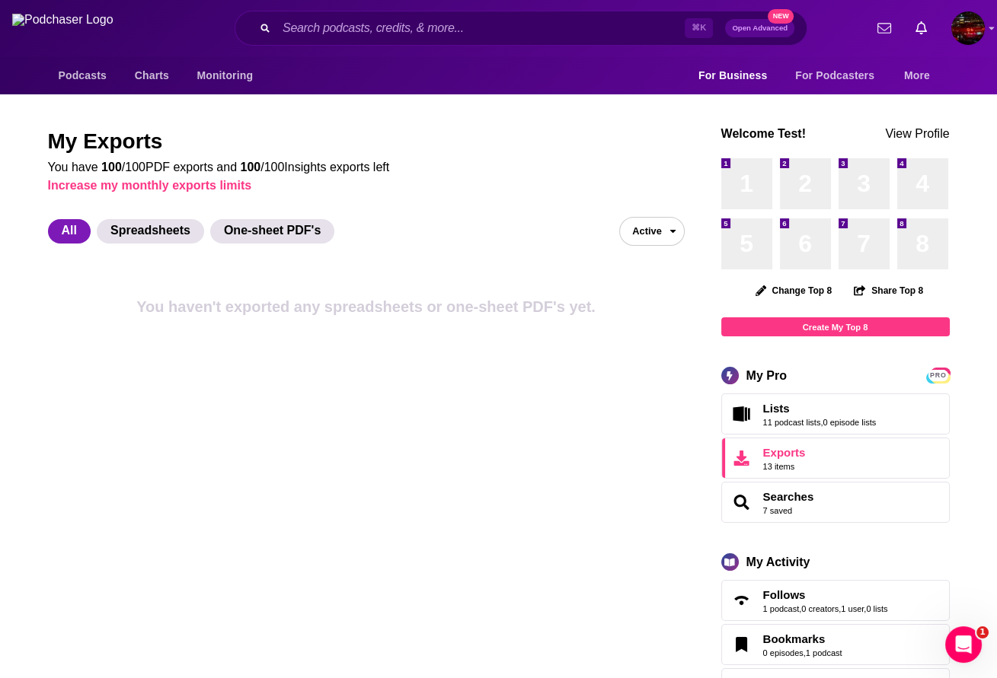
click at [637, 238] on span "Active" at bounding box center [640, 231] width 41 height 24
click at [630, 292] on button "Inactive" at bounding box center [651, 285] width 63 height 24
